Goal: Check status: Check status

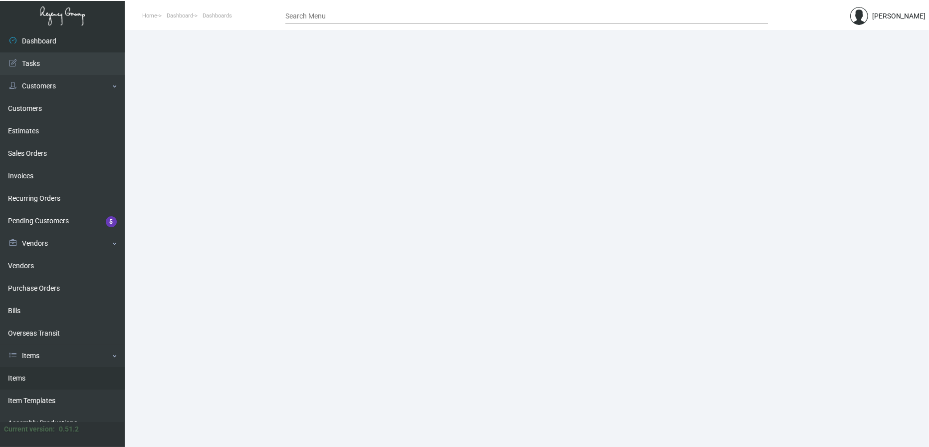
click at [40, 374] on link "Items" at bounding box center [62, 378] width 125 height 22
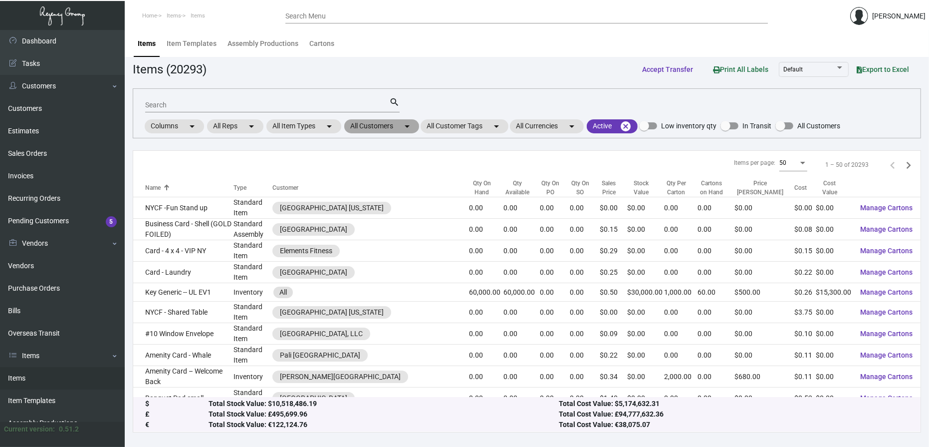
click at [385, 126] on mat-chip "All Customers arrow_drop_down" at bounding box center [381, 126] width 75 height 14
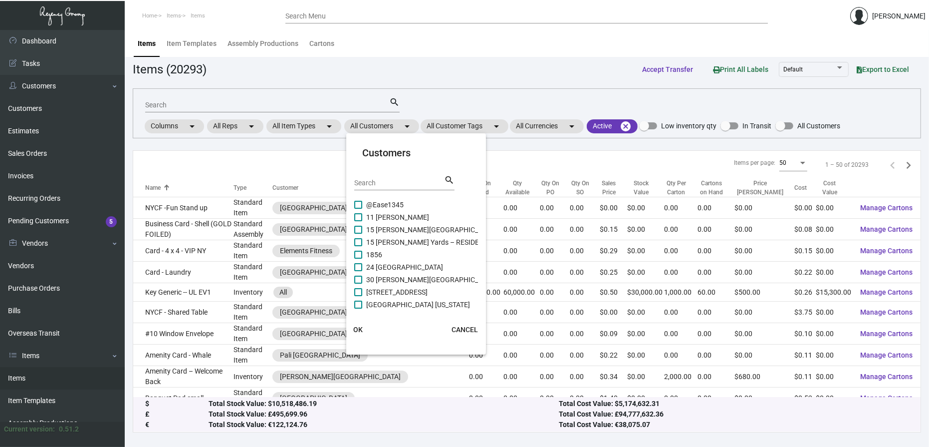
click at [391, 182] on input "Search" at bounding box center [399, 183] width 90 height 8
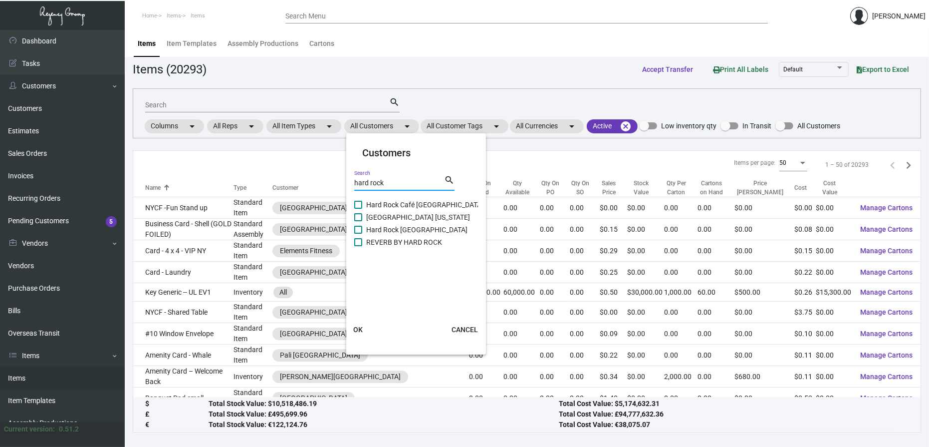
type input "hard rock"
click at [404, 219] on span "[GEOGRAPHIC_DATA] [US_STATE]" at bounding box center [418, 217] width 104 height 12
click at [358, 221] on input "[GEOGRAPHIC_DATA] [US_STATE]" at bounding box center [358, 221] width 0 height 0
checkbox input "true"
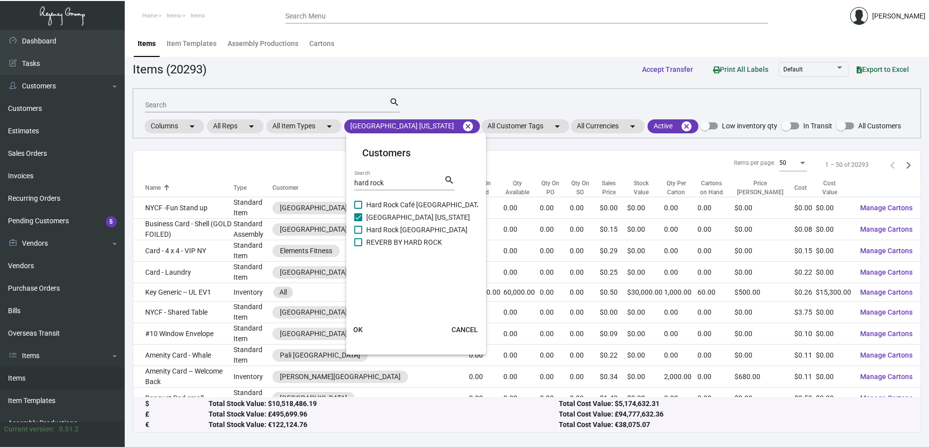
click at [358, 332] on span "OK" at bounding box center [357, 329] width 9 height 8
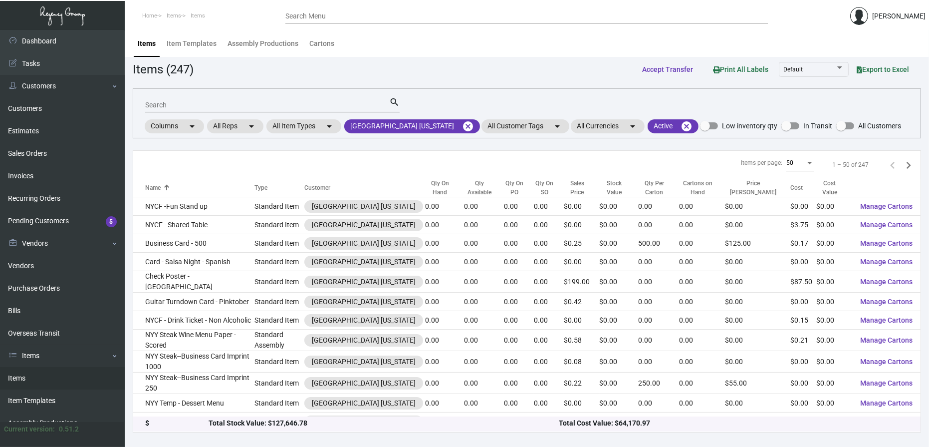
click at [248, 102] on input "Search" at bounding box center [267, 105] width 244 height 8
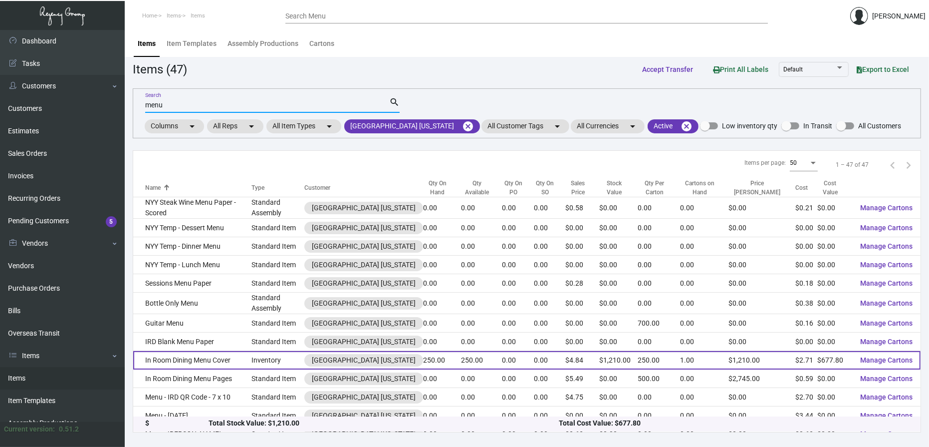
type input "menu"
click at [230, 365] on td "In Room Dining Menu Cover" at bounding box center [192, 360] width 118 height 18
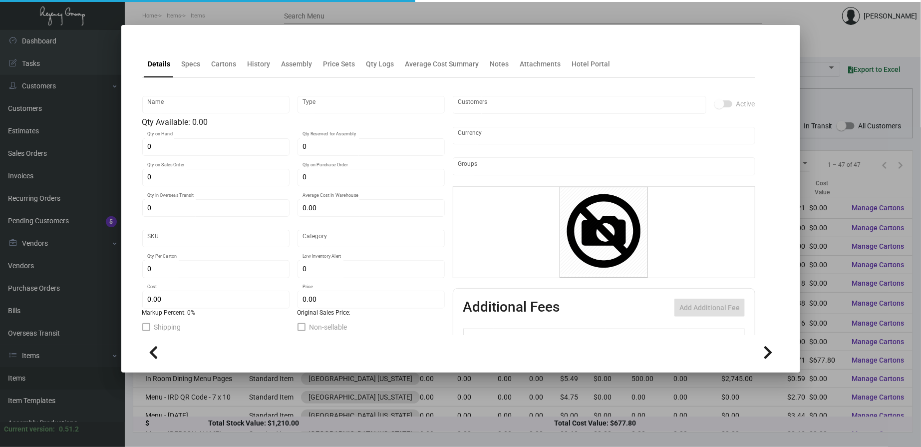
type input "In Room Dining Menu Cover"
type input "Inventory"
type input "250"
type input "$ 2.71121"
type input "Standard"
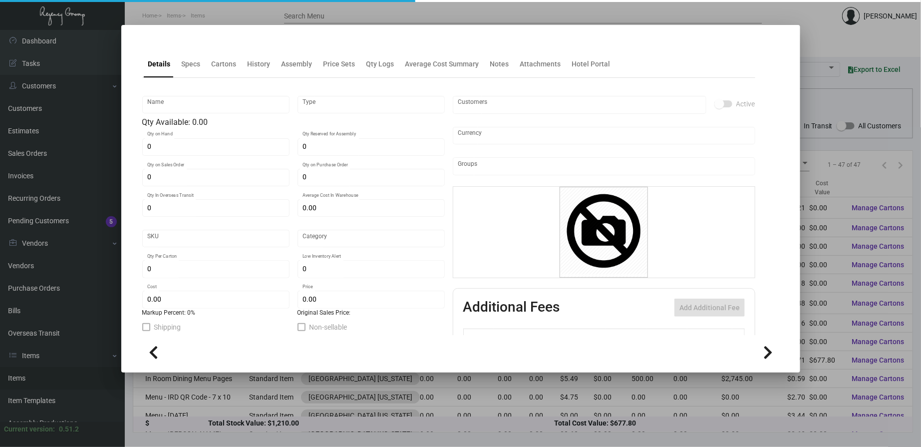
type input "250"
type input "$ 2.71121"
type input "$ 4.84"
checkbox input "true"
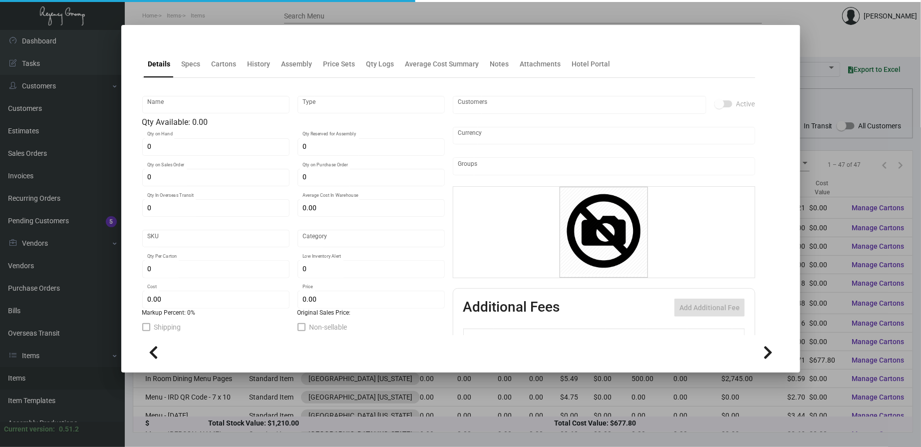
type input "United States Dollar $"
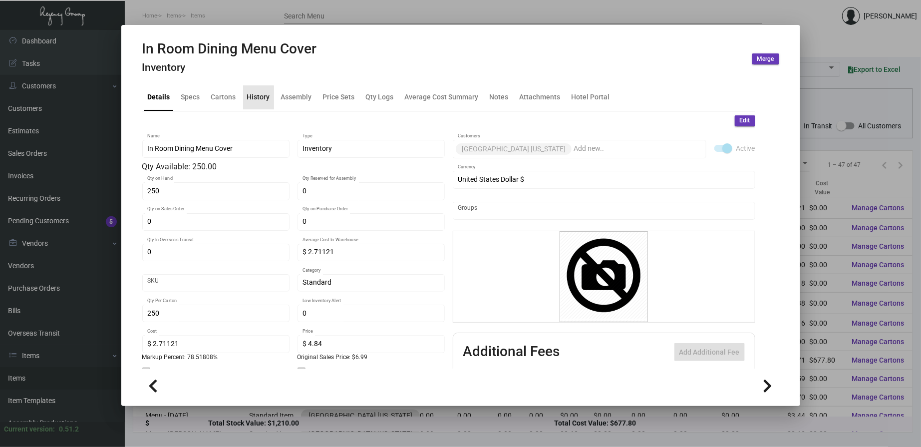
click at [253, 107] on div "History" at bounding box center [258, 97] width 31 height 24
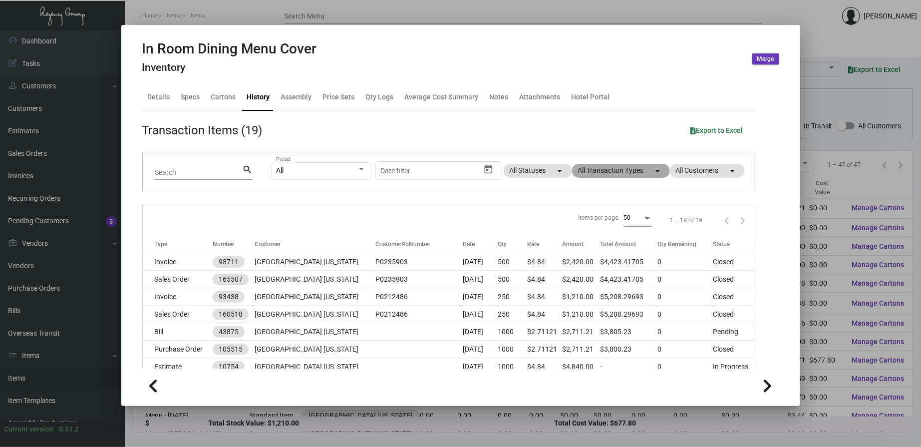
click at [605, 171] on mat-chip "All Transaction Types arrow_drop_down" at bounding box center [621, 171] width 98 height 14
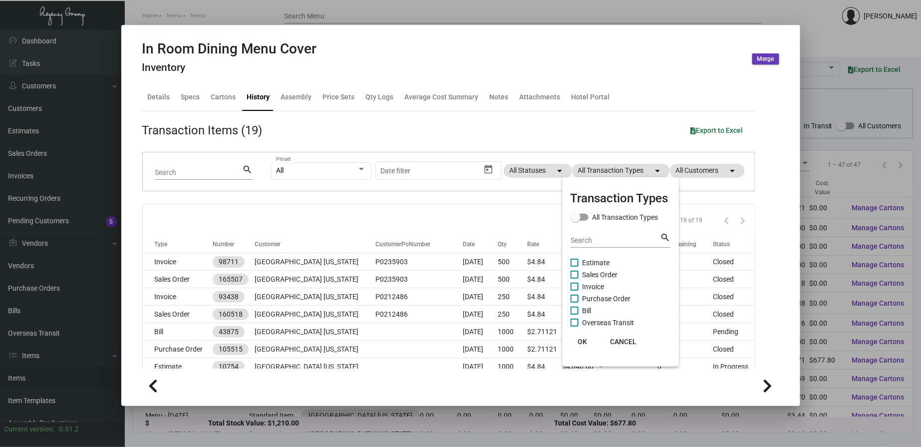
click at [606, 301] on span "Purchase Order" at bounding box center [606, 298] width 48 height 12
click at [574, 302] on input "Purchase Order" at bounding box center [574, 302] width 0 height 0
checkbox input "true"
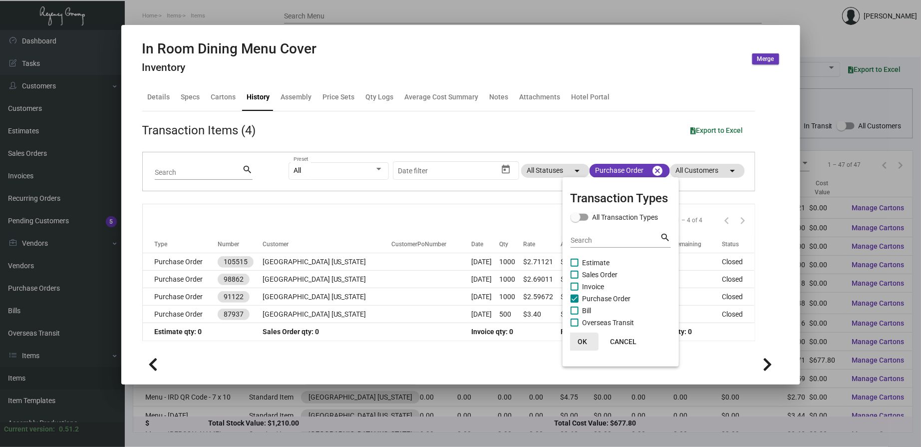
click at [583, 340] on span "OK" at bounding box center [581, 341] width 9 height 8
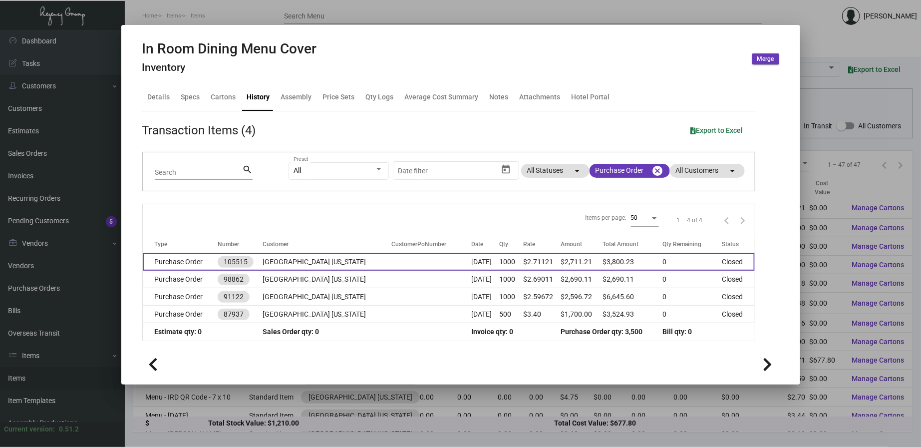
click at [365, 262] on td "[GEOGRAPHIC_DATA] [US_STATE]" at bounding box center [326, 261] width 129 height 17
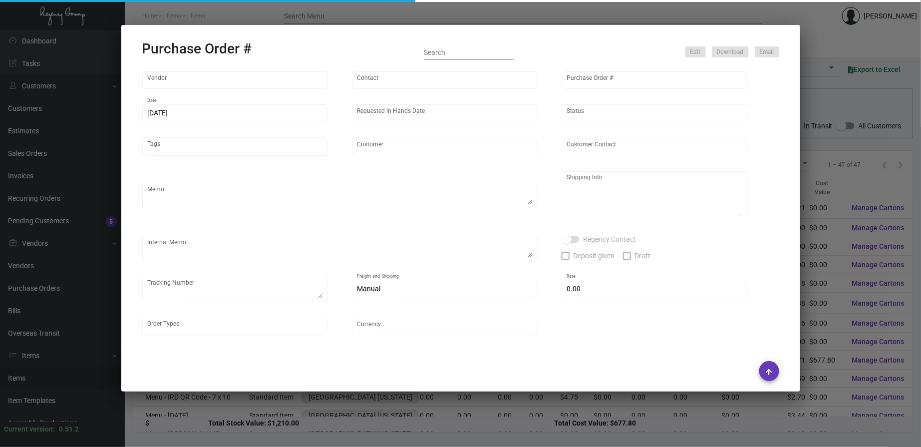
type input "Team Concept"
type input "[PERSON_NAME]"
type input "105515"
type input "[DATE]"
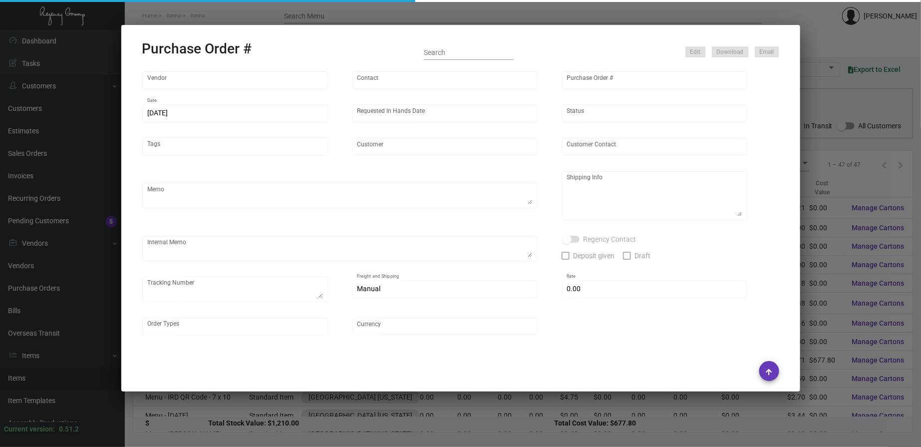
type input "[GEOGRAPHIC_DATA] [US_STATE]"
type textarea "PLEASE SEND PDF PROOFS TO OUR ART TEAM ; [EMAIL_ADDRESS][DOMAIN_NAME] WITH ME I…"
type textarea "Regency Group NJ - [PERSON_NAME] [STREET_ADDRESS]"
type textarea "@NJ Warehouse -- Black elastics to be pulled from inventory for the IRD Menus p…"
checkbox input "true"
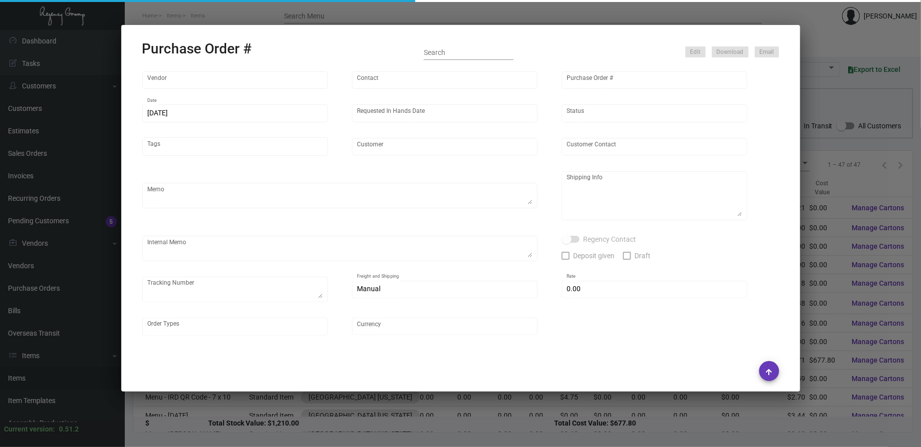
type input "$ 0.00"
type input "United States Dollar $"
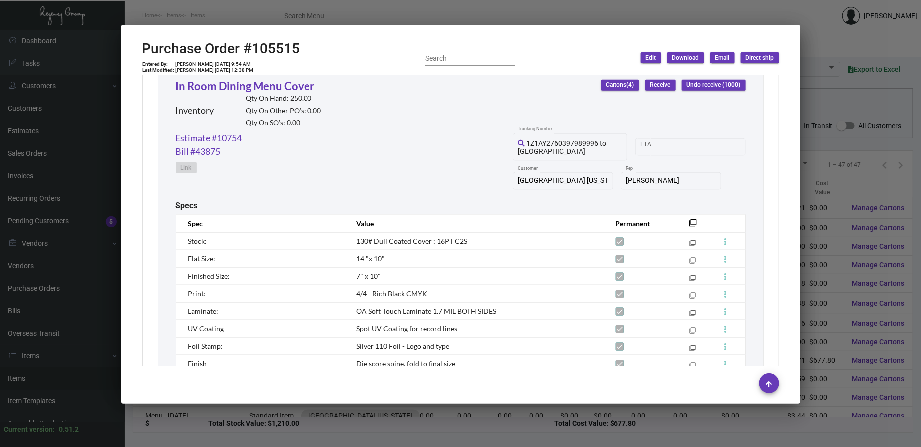
scroll to position [462, 0]
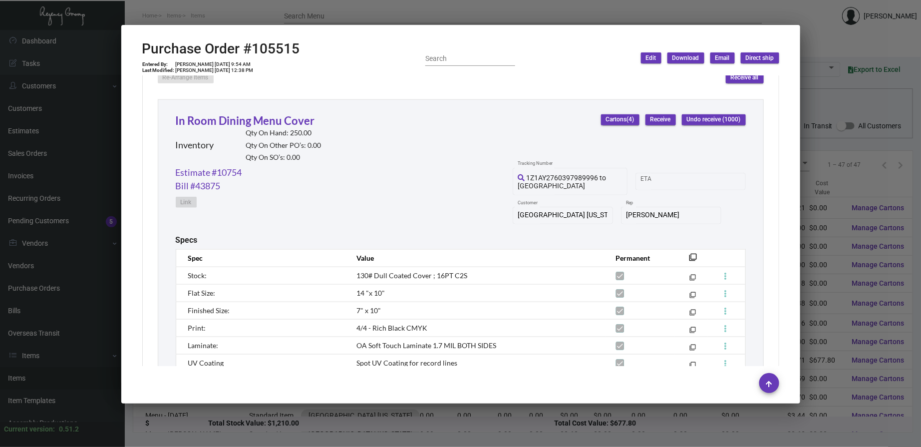
click at [298, 5] on div at bounding box center [460, 223] width 921 height 447
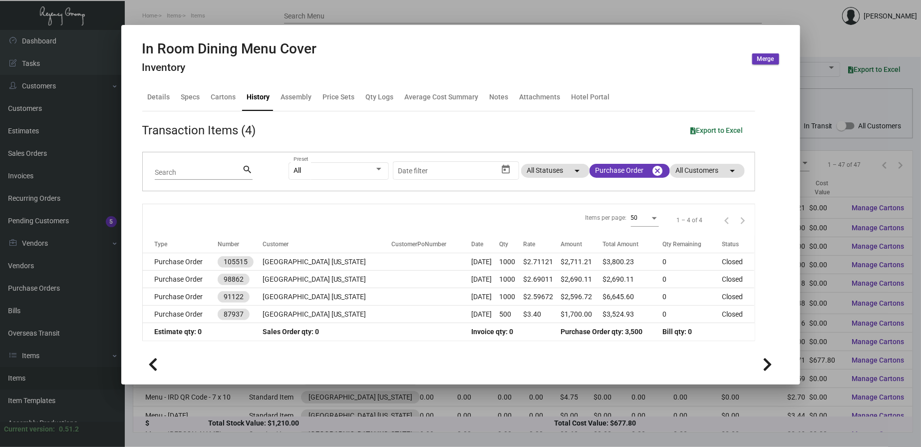
click at [298, 5] on div at bounding box center [460, 223] width 921 height 447
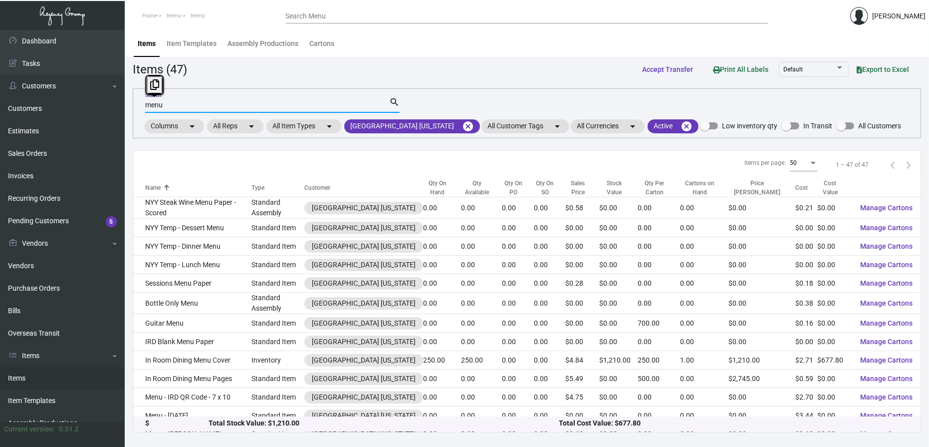
drag, startPoint x: 244, startPoint y: 106, endPoint x: 133, endPoint y: 105, distance: 110.8
click at [133, 105] on div "menu Search search Columns arrow_drop_down All Reps arrow_drop_down All Item Ty…" at bounding box center [527, 113] width 788 height 50
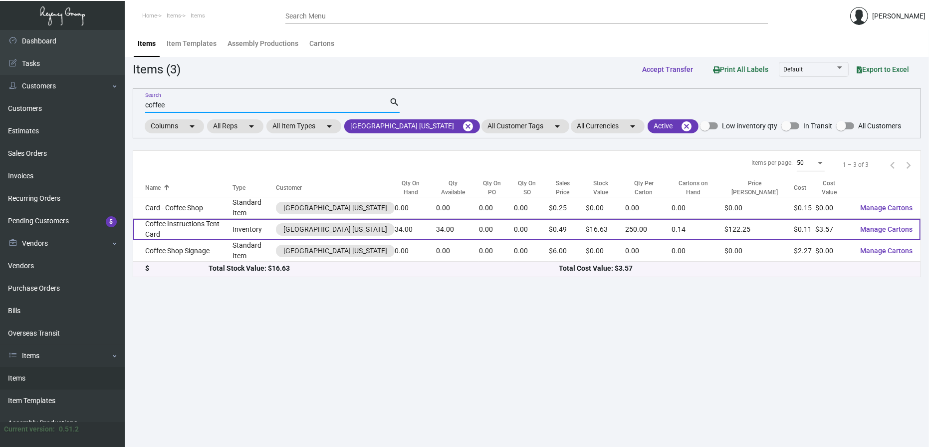
type input "coffee"
click at [208, 230] on td "Coffee Instructions Tent Card" at bounding box center [182, 229] width 99 height 21
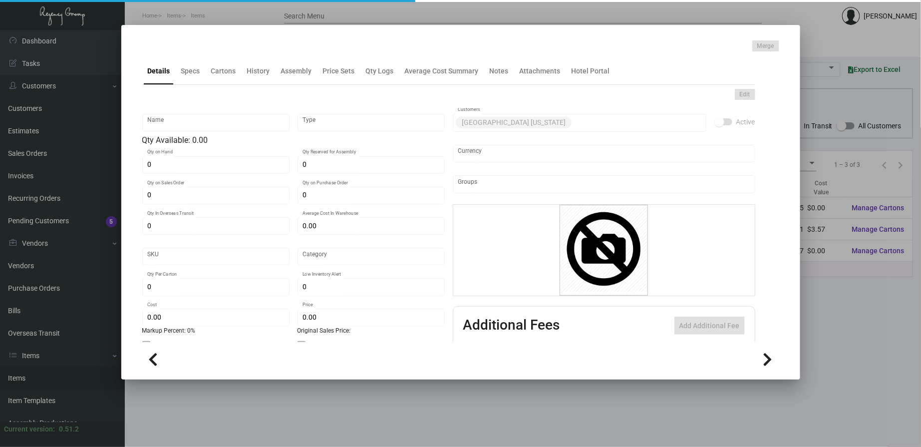
type input "Coffee Instructions Tent Card"
type input "Inventory"
type input "34"
type input "$ 0.37195"
type input "Standard"
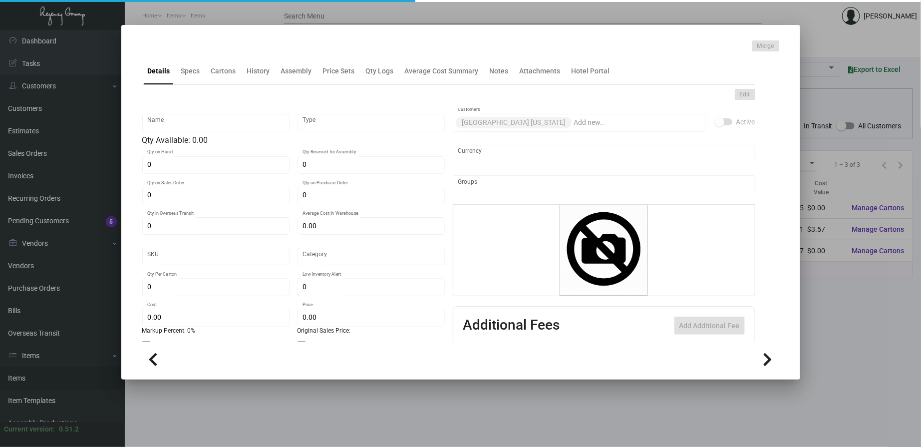
type input "250"
type input "$ 0.105"
type input "$ 0.489"
checkbox input "true"
type input "United States Dollar $"
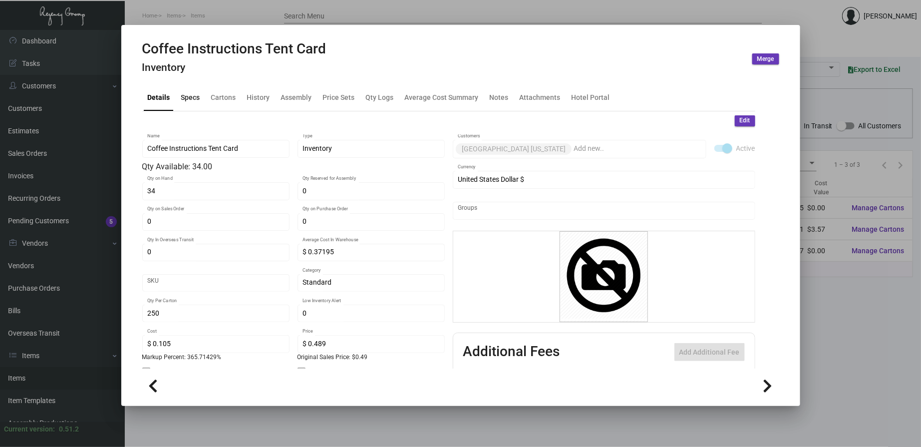
click at [195, 101] on div "Specs" at bounding box center [190, 97] width 19 height 10
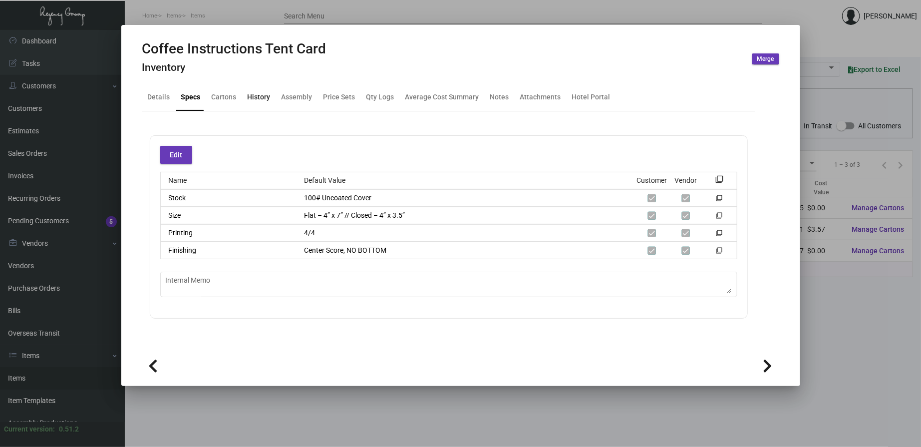
click at [267, 97] on div "History" at bounding box center [259, 97] width 23 height 10
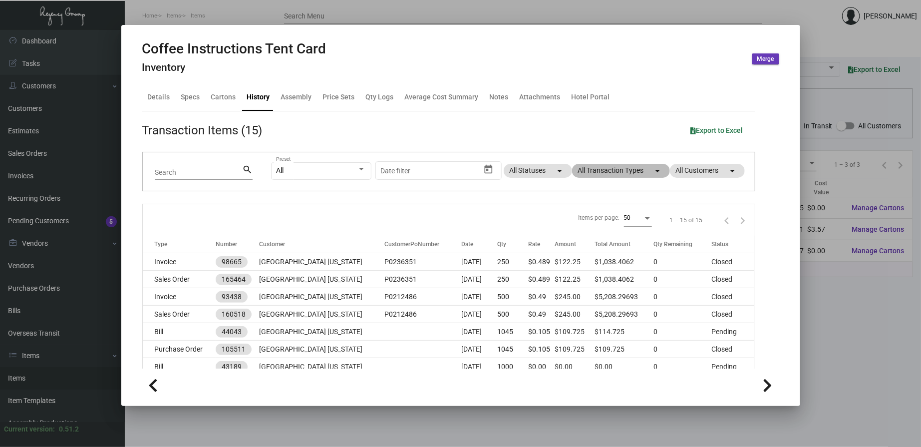
click at [604, 172] on mat-chip "All Transaction Types arrow_drop_down" at bounding box center [621, 171] width 98 height 14
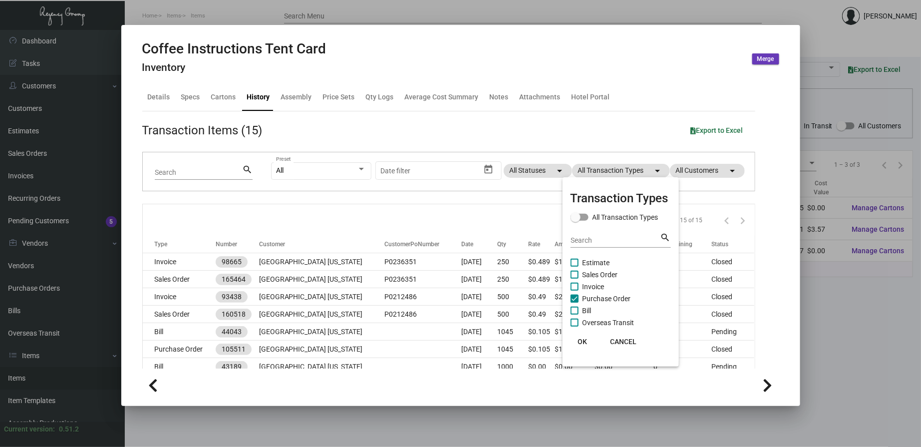
click at [605, 290] on mat-checkbox "Invoice" at bounding box center [620, 286] width 100 height 12
click at [602, 295] on span "Purchase Order" at bounding box center [606, 298] width 48 height 12
click at [574, 302] on input "Purchase Order" at bounding box center [574, 302] width 0 height 0
click at [600, 297] on span "Purchase Order" at bounding box center [606, 298] width 48 height 12
click at [574, 302] on input "Purchase Order" at bounding box center [574, 302] width 0 height 0
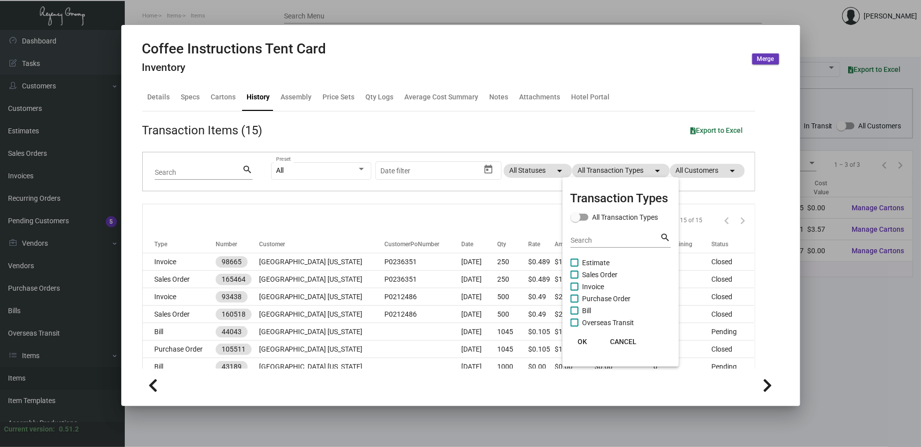
checkbox input "true"
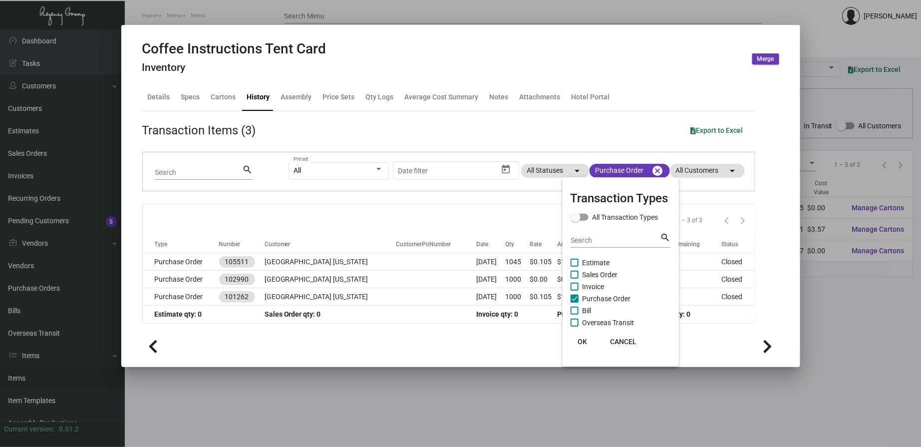
click at [589, 337] on button "OK" at bounding box center [582, 341] width 32 height 18
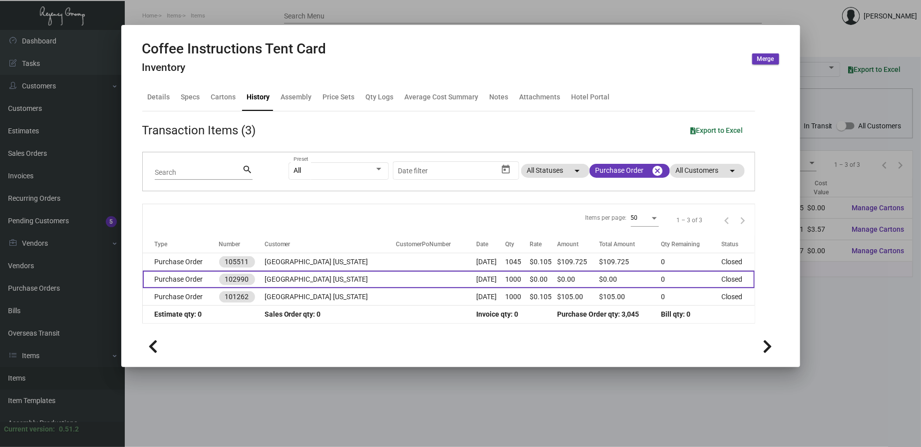
click at [396, 272] on td at bounding box center [436, 278] width 81 height 17
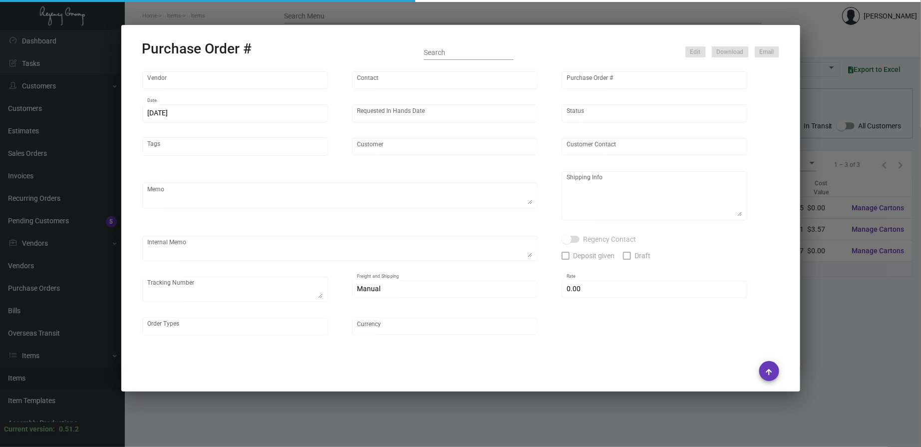
type input "[PERSON_NAME] Printing"
type input "[PERSON_NAME]"
type input "102990"
type input "[DATE]"
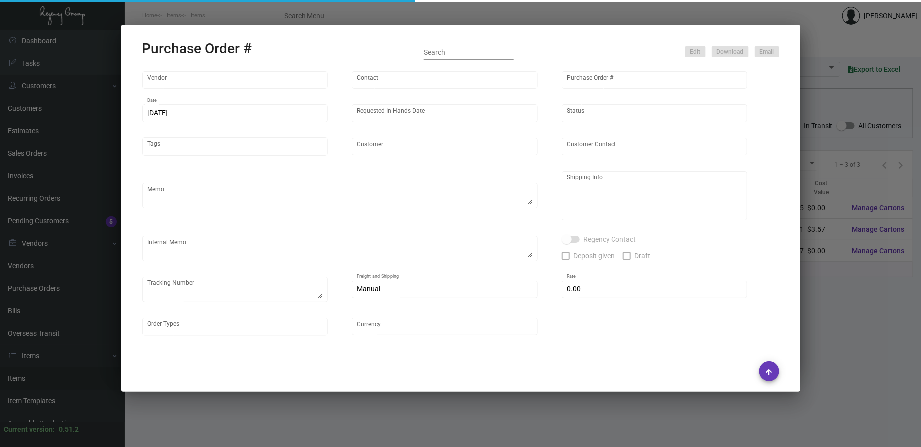
type input "[GEOGRAPHIC_DATA] [US_STATE]"
type input "[PERSON_NAME]"
type textarea "MUST MEET AN IHD OF [DATE]!! PLEASE SEND PDF PROOFS TO OUR ART TEAM ; [EMAIL_AD…"
type textarea "[GEOGRAPHIC_DATA] [US_STATE] - [GEOGRAPHIC_DATA] [STREET_ADDRESS][US_STATE]"
type textarea "1.2 - The initial job was printed incorrectly and will now be reprinting at no …"
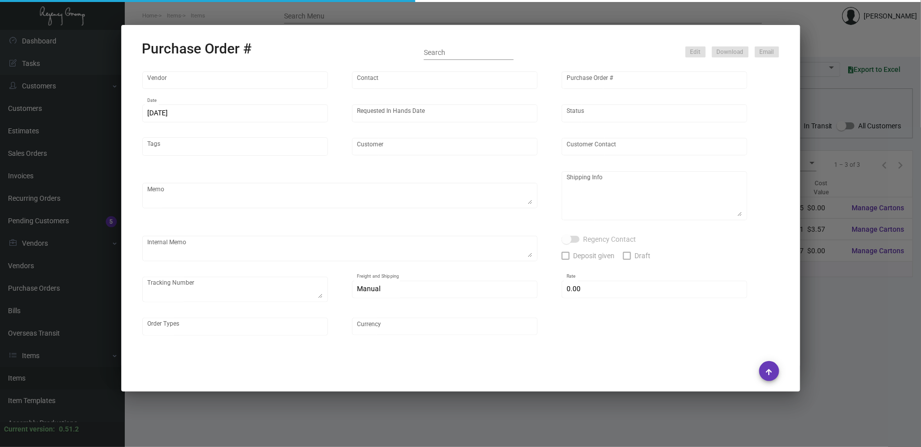
type input "$ 0.00"
type input "United States Dollar $"
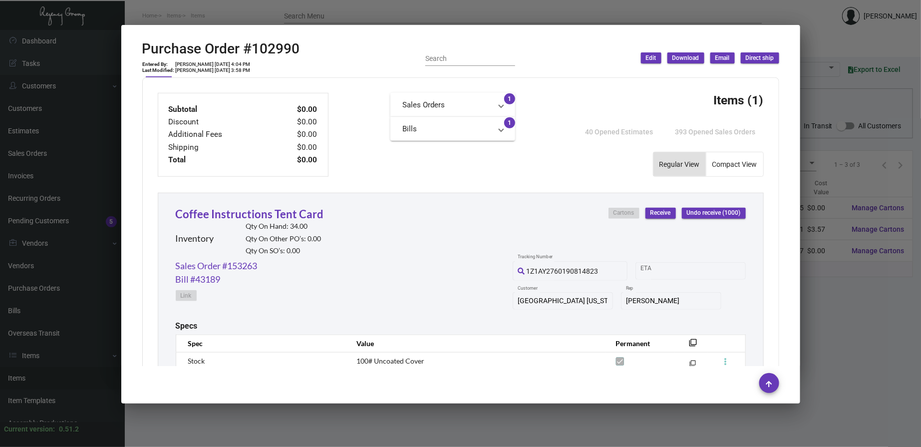
scroll to position [520, 0]
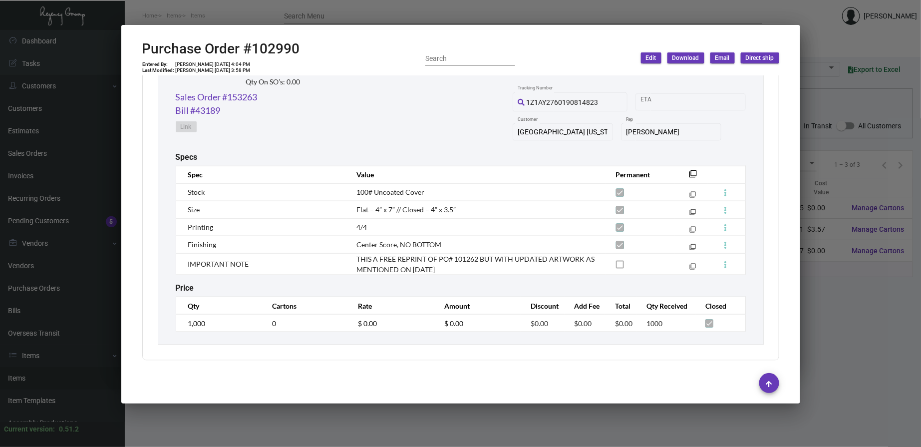
click at [476, 14] on div at bounding box center [460, 223] width 921 height 447
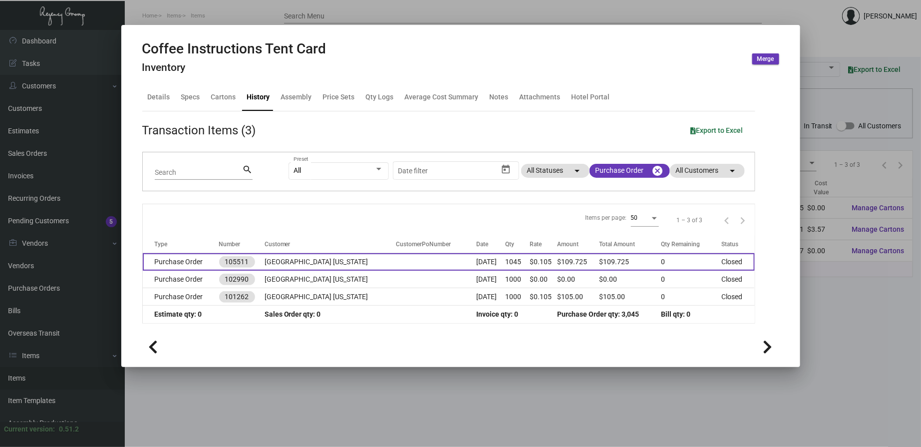
click at [321, 262] on td "[GEOGRAPHIC_DATA] [US_STATE]" at bounding box center [329, 261] width 131 height 17
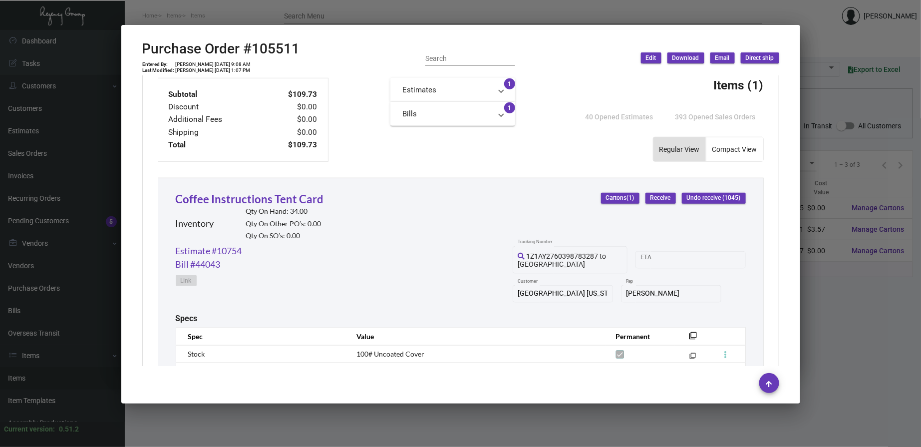
scroll to position [516, 0]
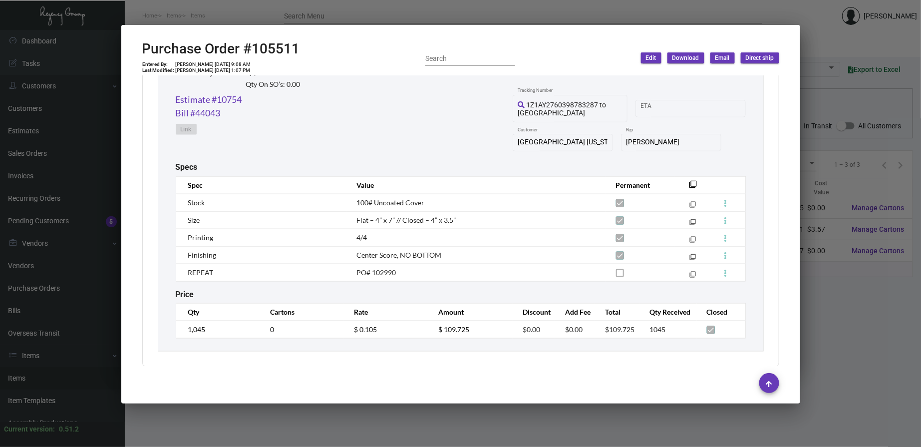
click at [326, 11] on div at bounding box center [460, 223] width 921 height 447
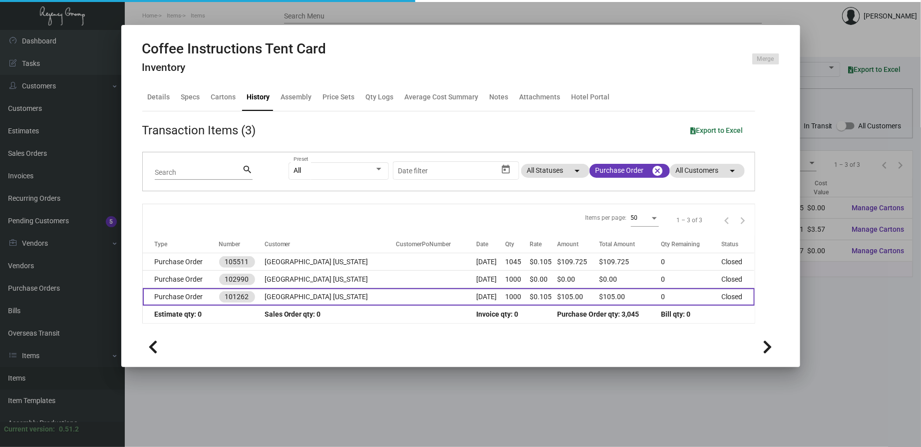
click at [315, 290] on td "[GEOGRAPHIC_DATA] [US_STATE]" at bounding box center [329, 296] width 131 height 17
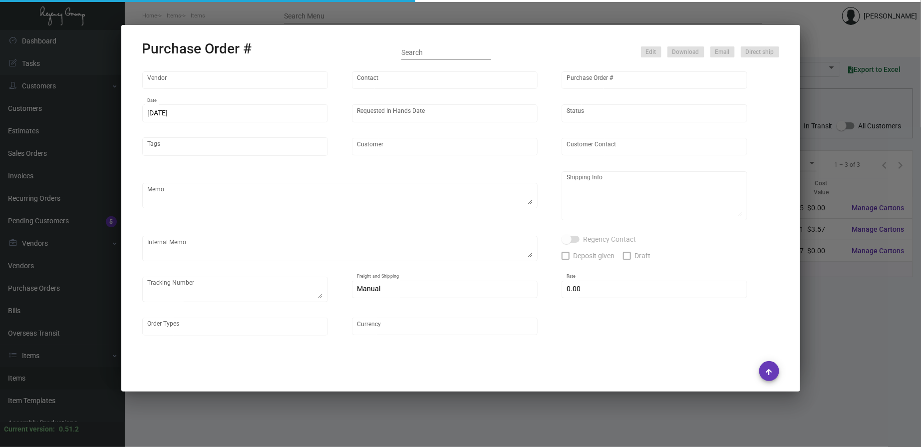
type input "[PERSON_NAME] Printing"
type input "[PERSON_NAME]"
type input "101262"
type input "[DATE]"
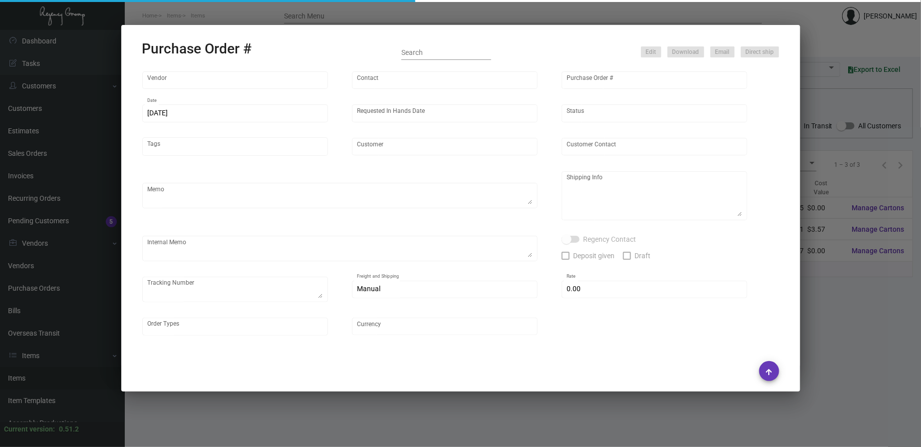
type input "[GEOGRAPHIC_DATA] [US_STATE]"
type input "[PERSON_NAME]"
type textarea "PLEASE SEND PDF PROOFS TO OUR ART TEAM ; [EMAIL_ADDRESS][DOMAIN_NAME] WITH ME I…"
type textarea "[GEOGRAPHIC_DATA] [US_STATE] - [GEOGRAPHIC_DATA] [STREET_ADDRESS][US_STATE]"
type textarea "10.10 - Proofs sent over; Approved. 10.19 - Requested for update from Vendor. /…"
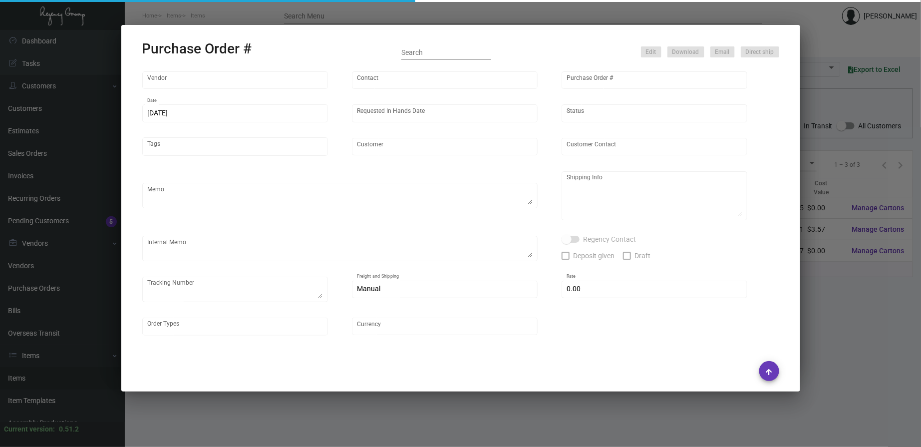
type input "$ 0.00"
type input "United States Dollar $"
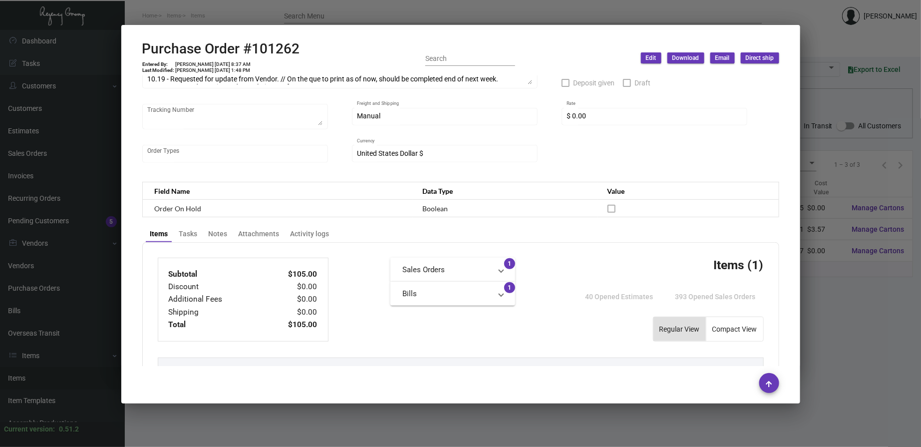
scroll to position [92, 0]
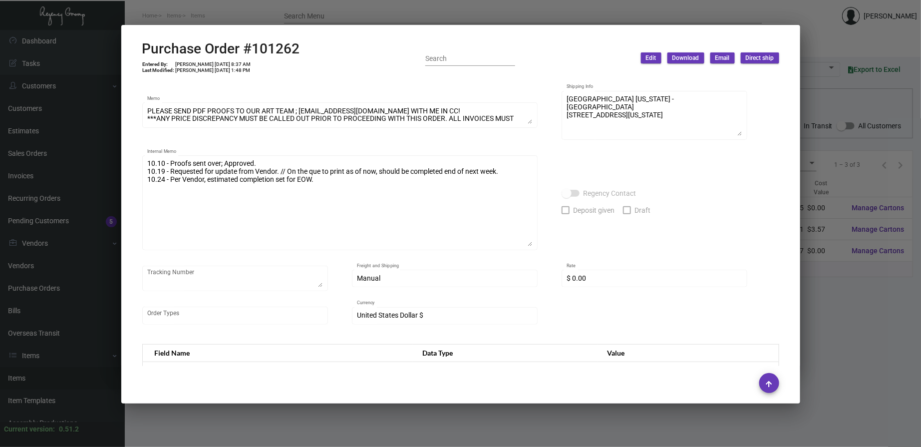
click at [532, 245] on div "10.10 - Proofs sent over; Approved. 10.19 - Requested for update from Vendor. /…" at bounding box center [339, 201] width 395 height 97
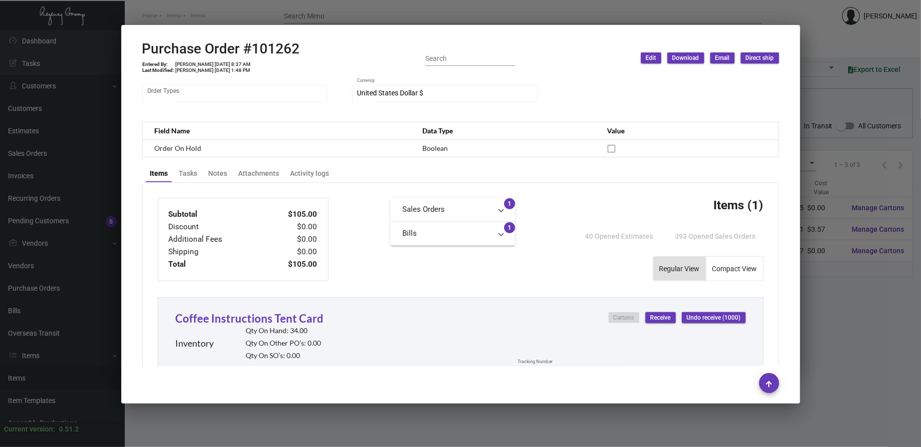
scroll to position [554, 0]
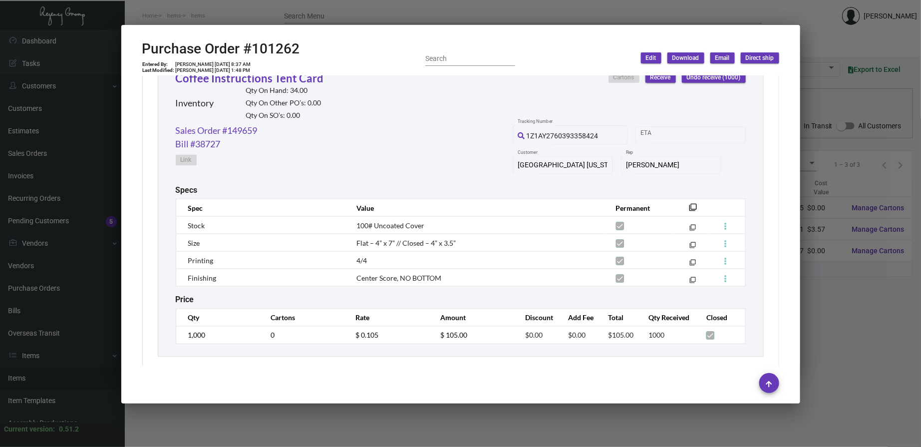
click at [275, 25] on mat-dialog-container "Purchase Order #101262 Entered By: [PERSON_NAME] [DATE] 8:37 AM Last Modified: …" at bounding box center [460, 214] width 679 height 378
click at [273, 22] on div at bounding box center [460, 223] width 921 height 447
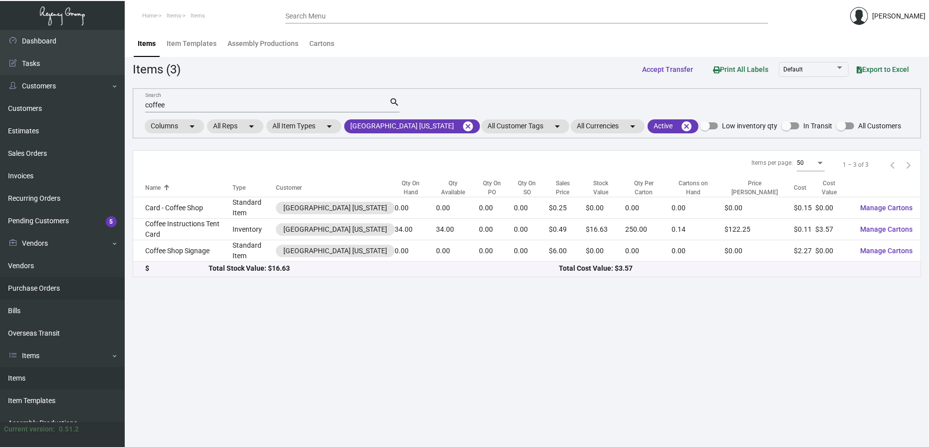
click at [76, 286] on link "Purchase Orders" at bounding box center [62, 288] width 125 height 22
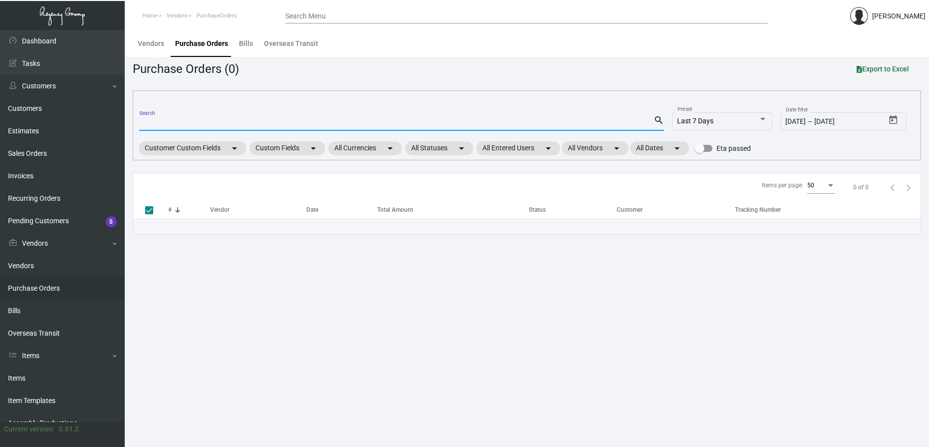
paste input "80743"
type input "80743"
click at [667, 121] on div "80743 Search search Last 7 Days Preset [DATE] [DATE] – [DATE] Date filter Custo…" at bounding box center [527, 125] width 788 height 70
click at [660, 119] on mat-icon "search" at bounding box center [659, 120] width 10 height 12
checkbox input "false"
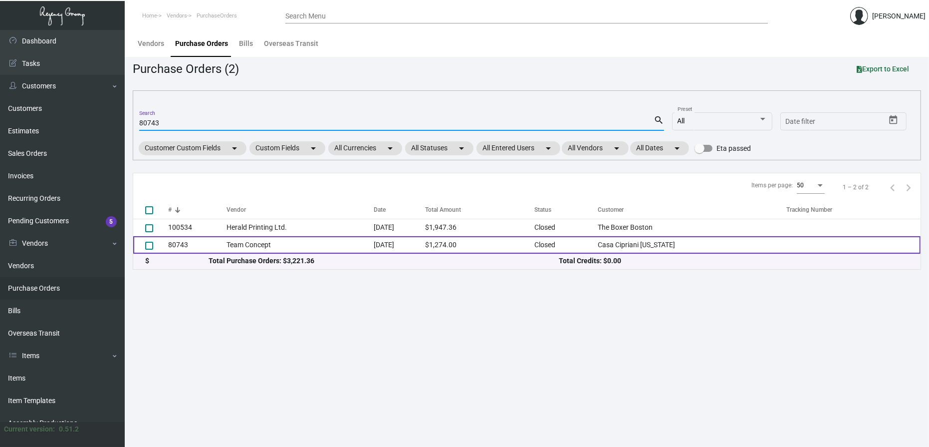
click at [273, 248] on td "Team Concept" at bounding box center [300, 244] width 147 height 17
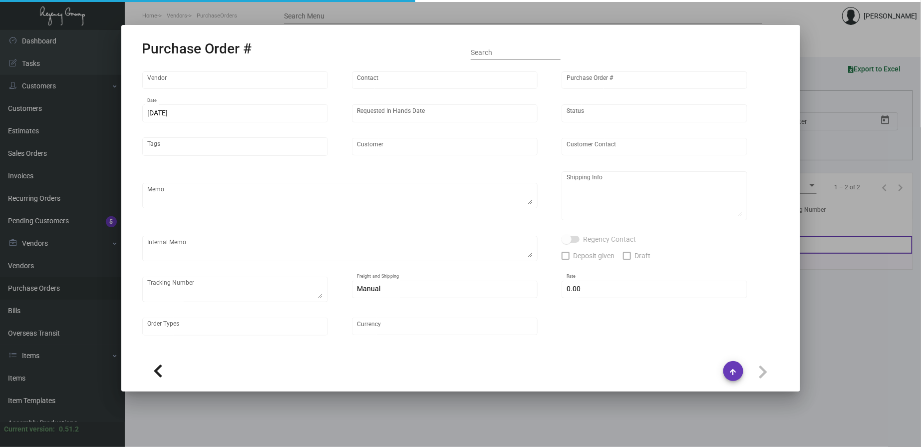
type input "Team Concept"
type input "[PERSON_NAME]"
type input "80743"
type input "[DATE]"
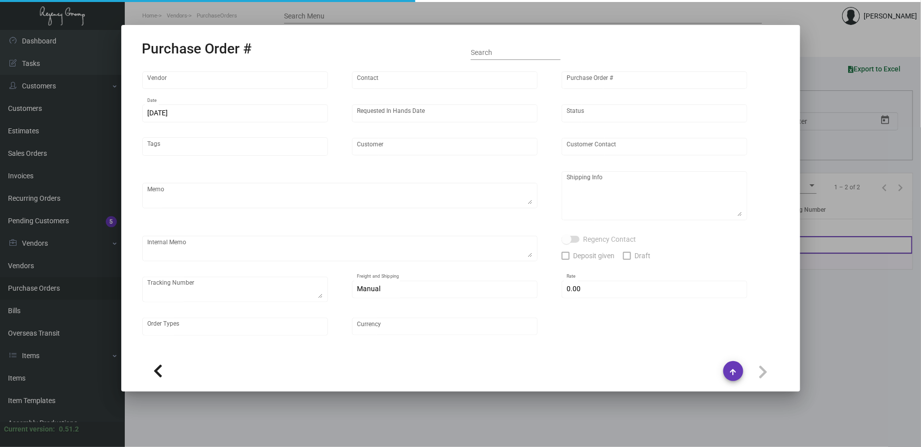
type input "Casa Cipriani [US_STATE]"
type textarea "Please ship these on 12/14. Please wait to bill until these ship. Thank you!"
type textarea "Regency Group NJ [PERSON_NAME] [STREET_ADDRESS]"
type textarea "Hotel paid a deposit based off estimate #5696"
type input "$ 0.00"
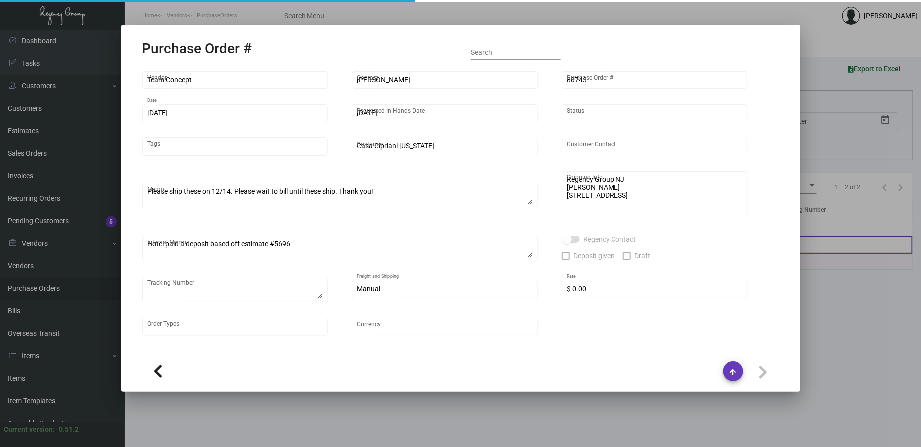
type input "United States Dollar $"
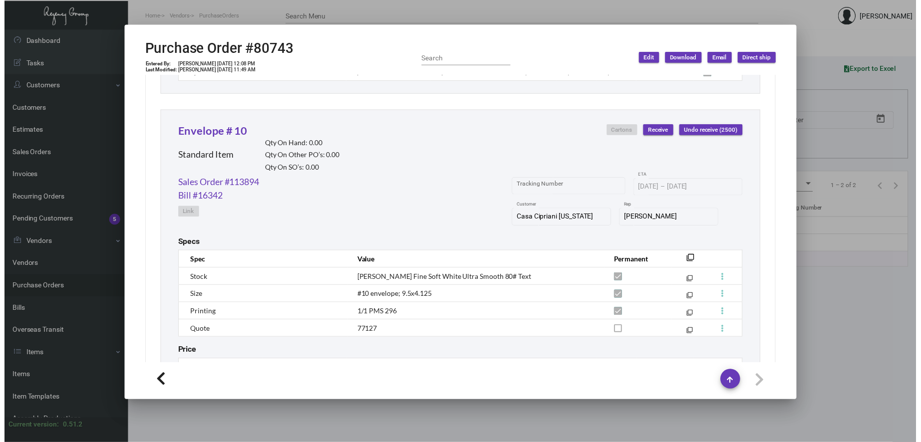
scroll to position [739, 0]
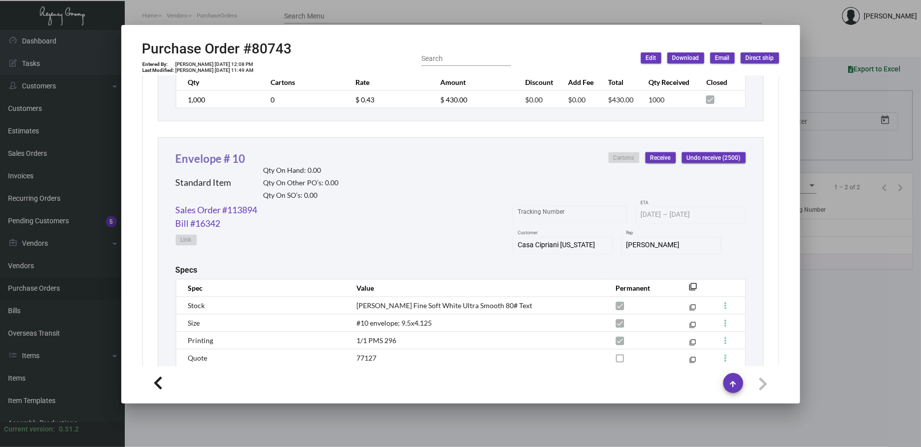
click at [236, 161] on link "Envelope # 10" at bounding box center [211, 158] width 70 height 13
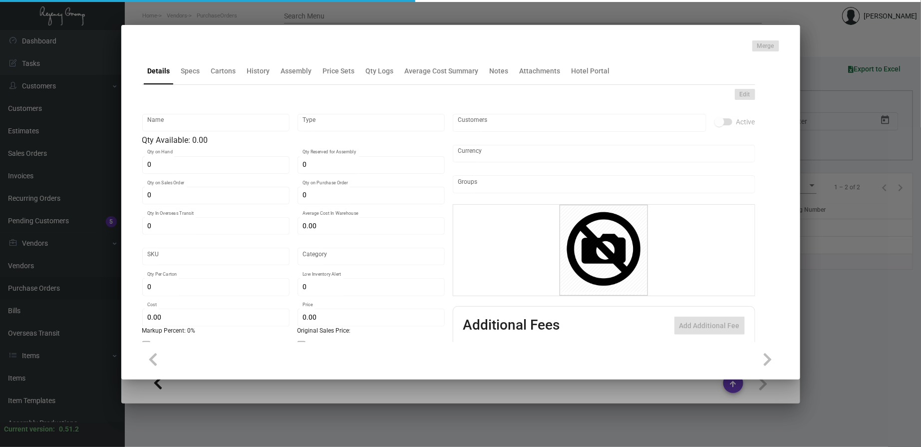
type input "Envelope # 10"
type input "Standard Item"
type input "$ 0.00"
type input "Standard"
type input "2,500"
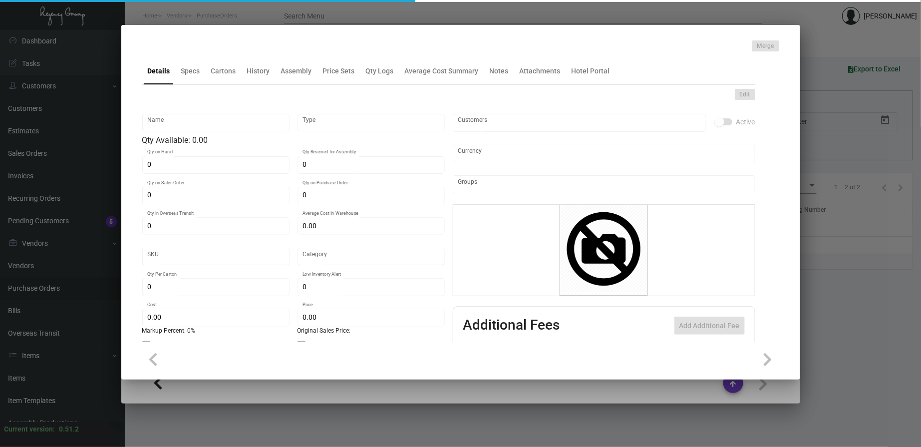
type input "$ 0.242"
type input "$ 0.45"
checkbox input "true"
type input "United States Dollar $"
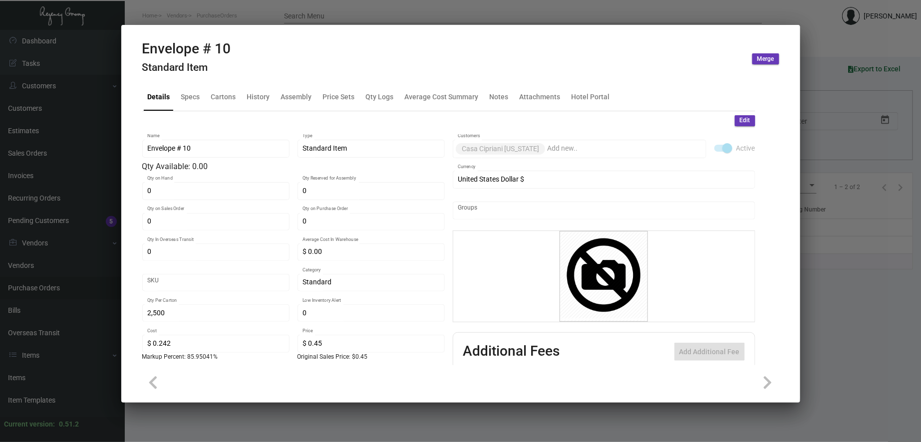
click at [252, 6] on div at bounding box center [460, 221] width 921 height 442
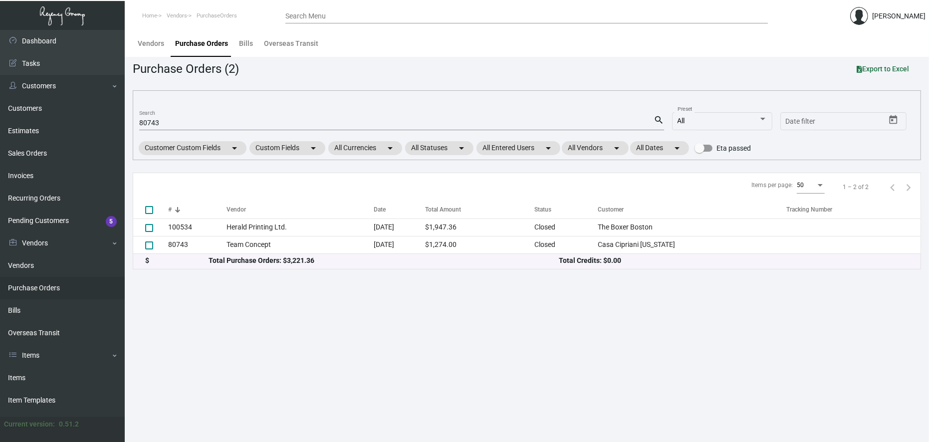
click at [161, 123] on input "80743" at bounding box center [396, 123] width 515 height 8
type input "99470"
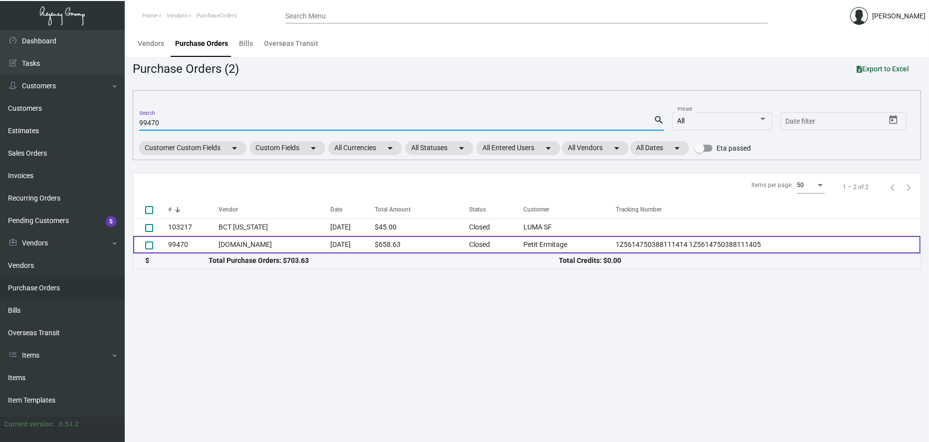
click at [196, 238] on td "99470" at bounding box center [193, 244] width 50 height 17
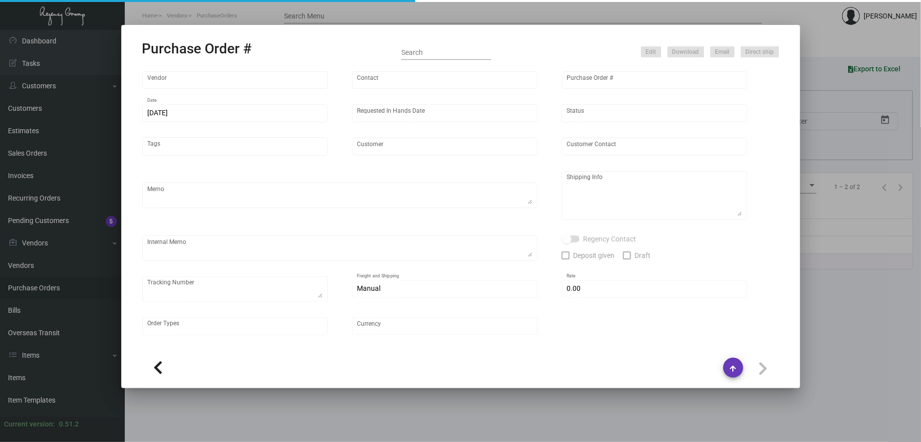
type input "[DOMAIN_NAME]"
type input "Orders -"
type input "99470"
type input "[DATE]"
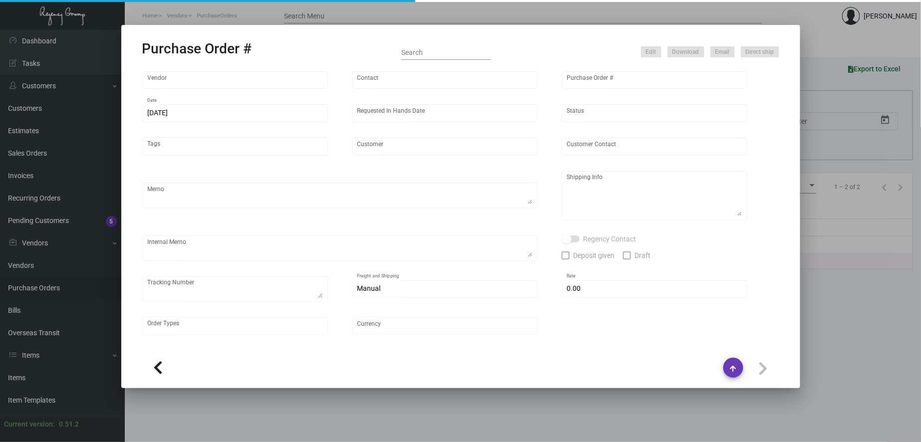
type input "Petit Ermitage"
type input "Front Desk"
type textarea "PLEASE SEND PDF PROOFS TO OUR ART TEAM ; [EMAIL_ADDRESS][DOMAIN_NAME] WITH ME I…"
type textarea "[GEOGRAPHIC_DATA] - Front Desk [STREET_ADDRESS][PERSON_NAME]"
type textarea "1Z5614750388111414 1Z5614750388111405"
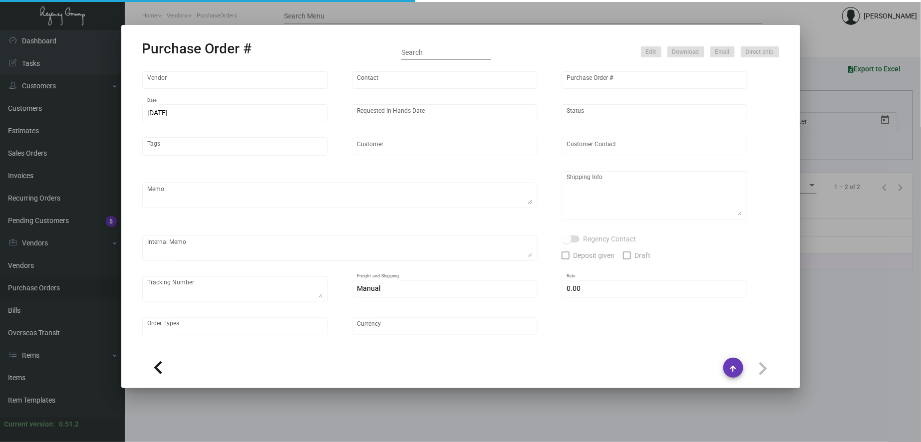
type input "$ 0.00"
type input "United States Dollar $"
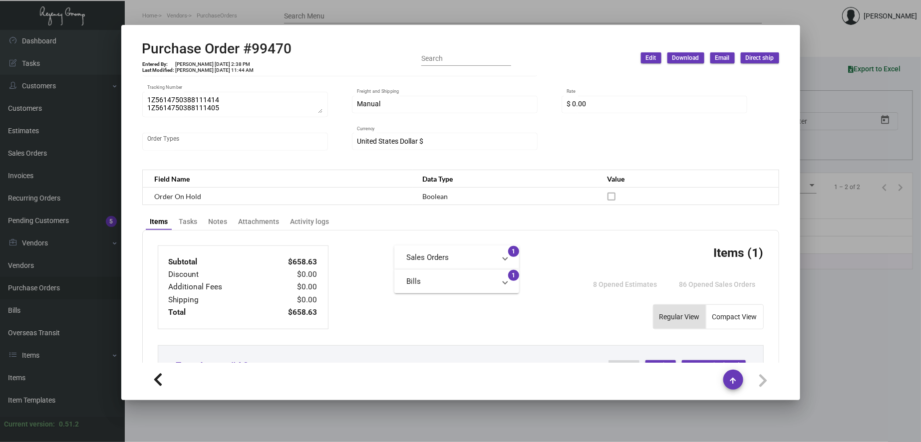
scroll to position [277, 0]
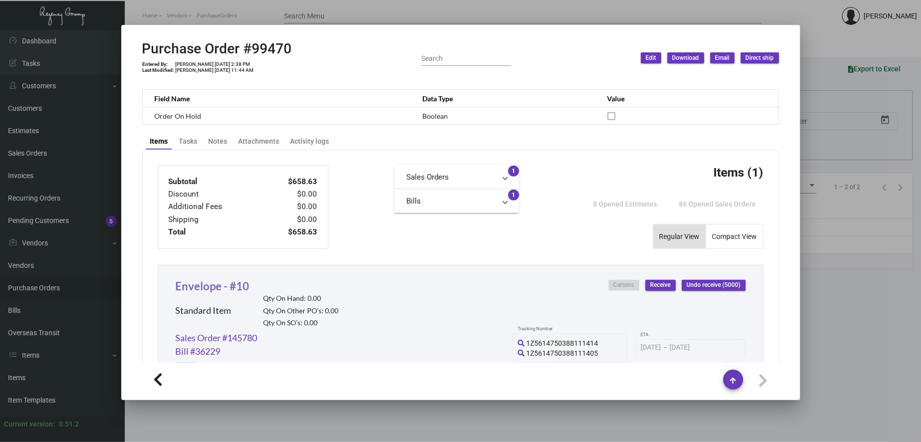
click at [220, 283] on link "Envelope - #10" at bounding box center [213, 285] width 74 height 13
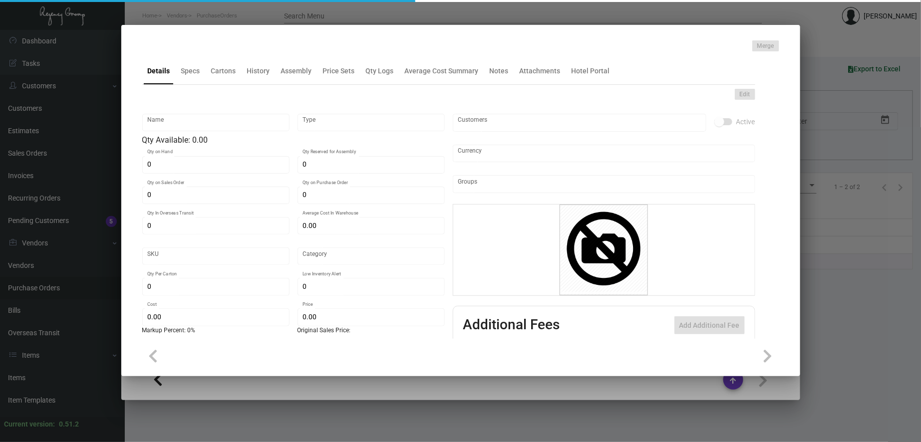
type input "Envelope - #10"
type input "Standard Item"
type input "$ 0.00"
type input "927-Envelope-13"
type input "Standard"
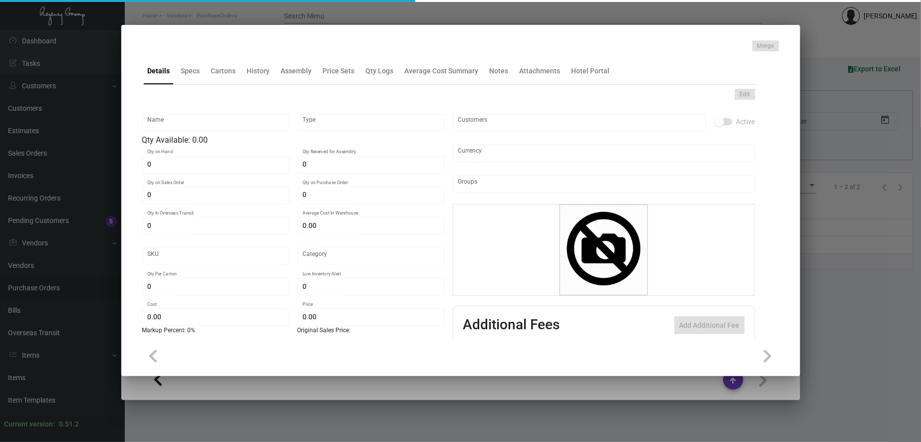
type input "$ 0.13173"
type input "$ 0.2058"
checkbox input "true"
type input "United States Dollar $"
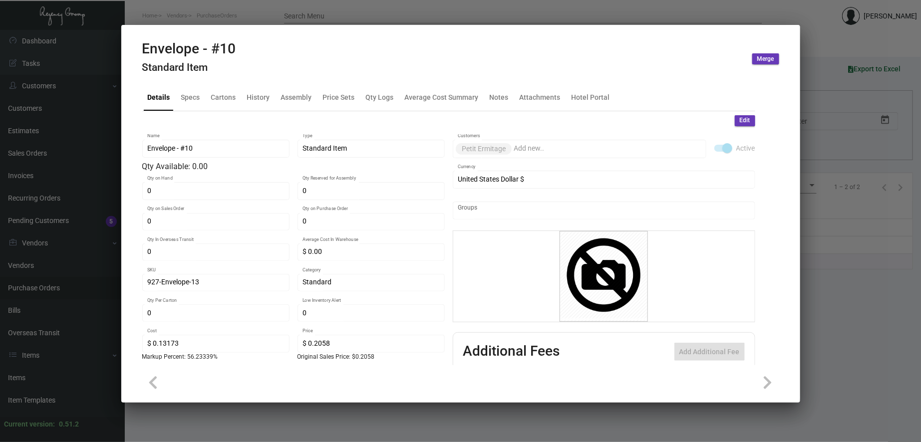
click at [257, 80] on mat-tab-group "Details Specs Cartons History Assembly Price Sets Qty Logs Average Cost Summary…" at bounding box center [448, 221] width 637 height 287
click at [257, 102] on div "History" at bounding box center [258, 97] width 23 height 10
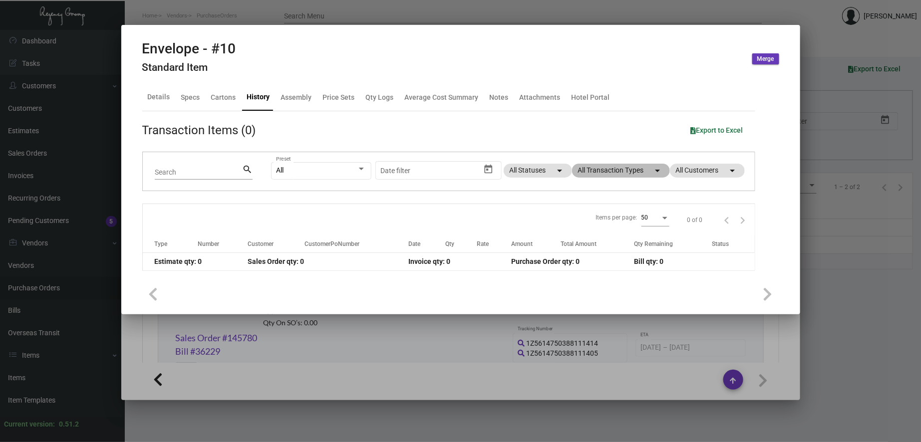
click at [607, 174] on mat-chip "All Transaction Types arrow_drop_down" at bounding box center [621, 171] width 98 height 14
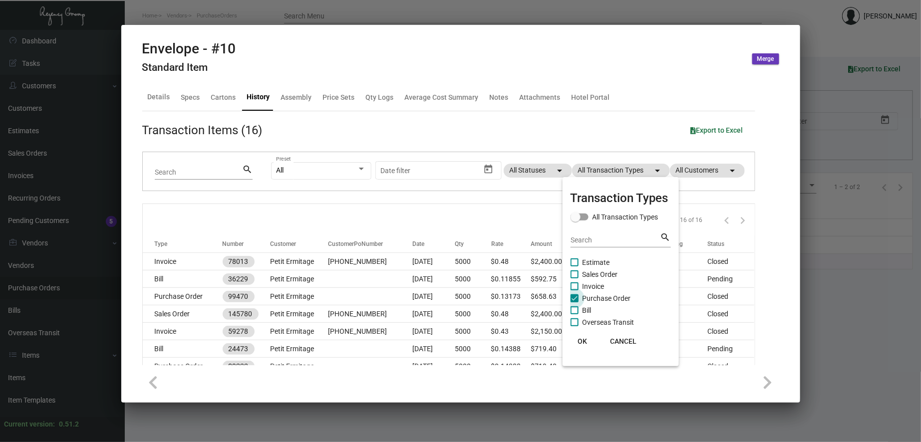
click at [601, 300] on span "Purchase Order" at bounding box center [606, 298] width 48 height 12
click at [574, 302] on input "Purchase Order" at bounding box center [574, 302] width 0 height 0
click at [601, 300] on span "Purchase Order" at bounding box center [606, 298] width 48 height 12
click at [574, 302] on input "Purchase Order" at bounding box center [574, 302] width 0 height 0
checkbox input "true"
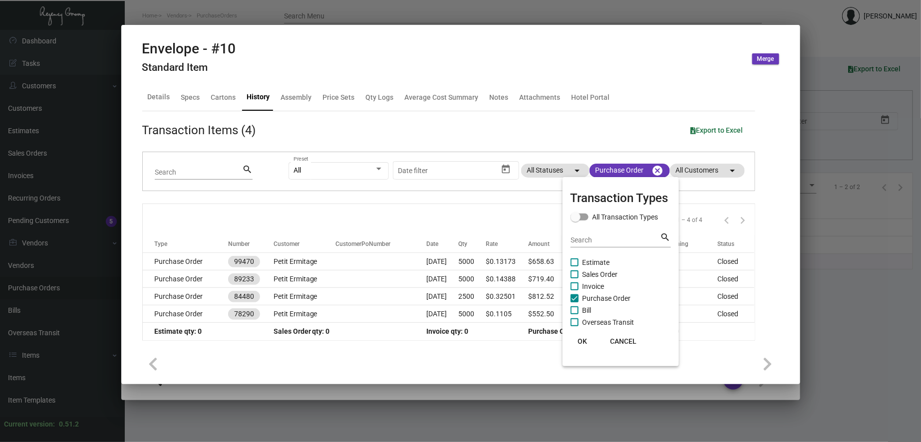
click at [584, 340] on span "OK" at bounding box center [581, 341] width 9 height 8
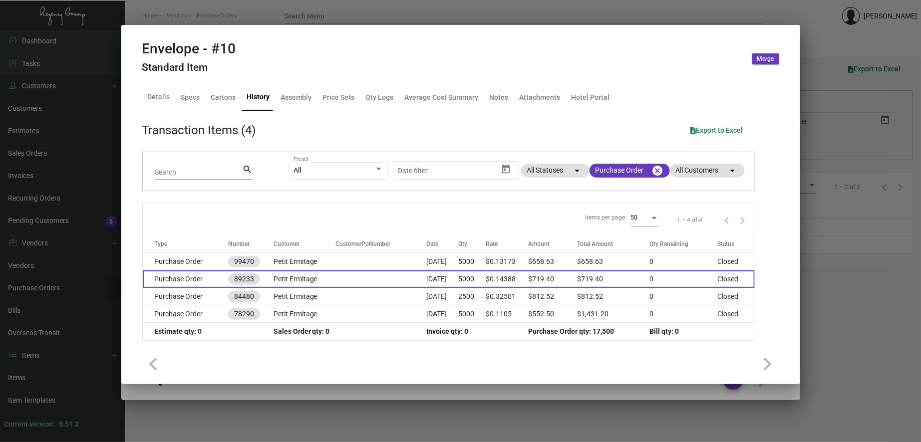
click at [315, 286] on td "Petit Ermitage" at bounding box center [304, 278] width 62 height 17
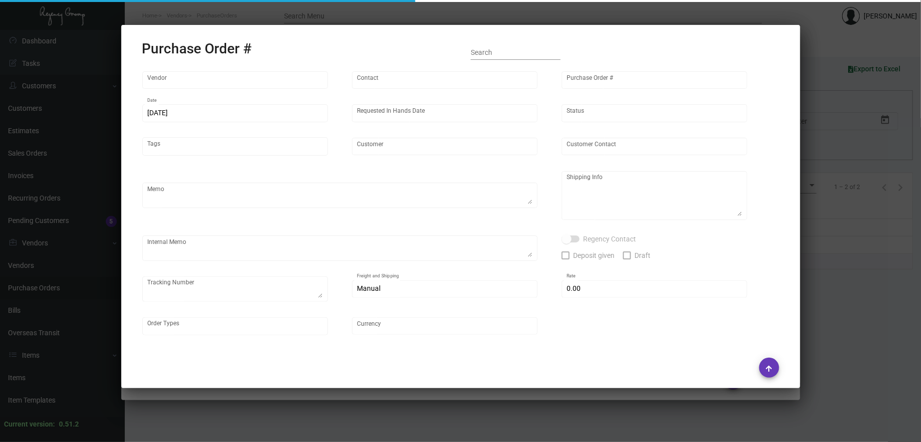
type input "[PERSON_NAME] Envelope Corp."
type input "[PERSON_NAME] MISSING INFO"
type input "89233"
type input "[DATE]"
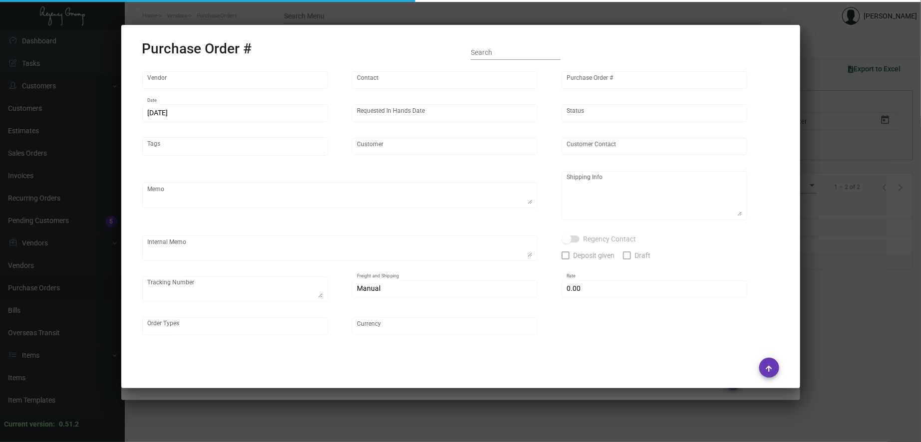
type input "Petit Ermitage"
type input "[PERSON_NAME]"
type textarea "Petit Ermitage [PERSON_NAME] [STREET_ADDRESS][PERSON_NAME]"
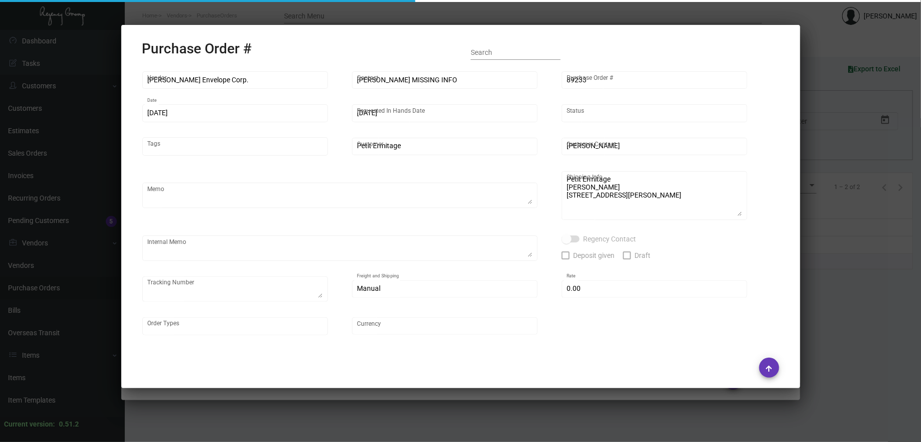
type input "$ 0.00"
type input "United States Dollar $"
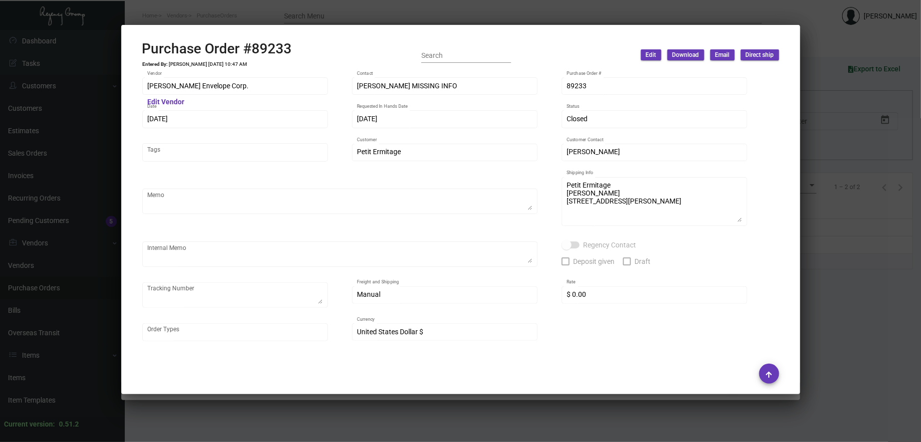
click at [353, 14] on div at bounding box center [460, 221] width 921 height 442
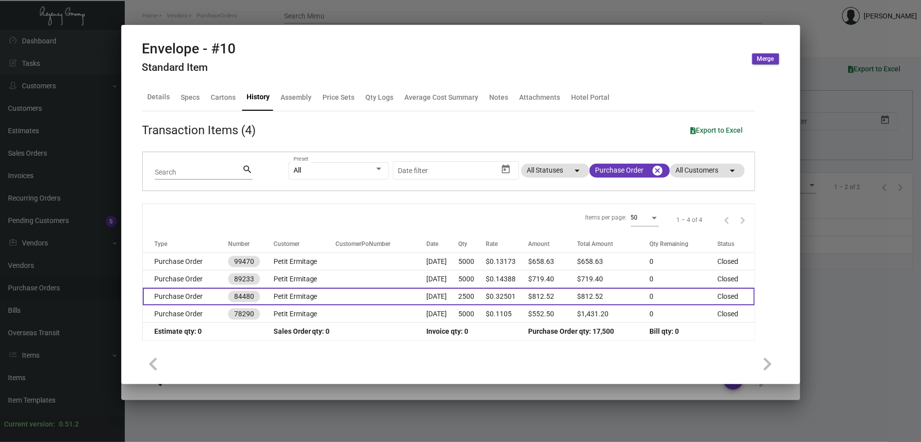
click at [335, 298] on td at bounding box center [380, 296] width 90 height 17
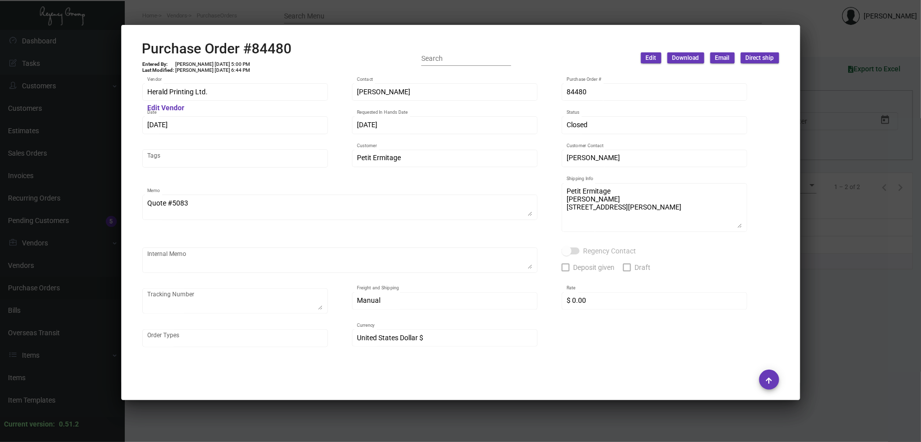
click at [366, 14] on div at bounding box center [460, 221] width 921 height 442
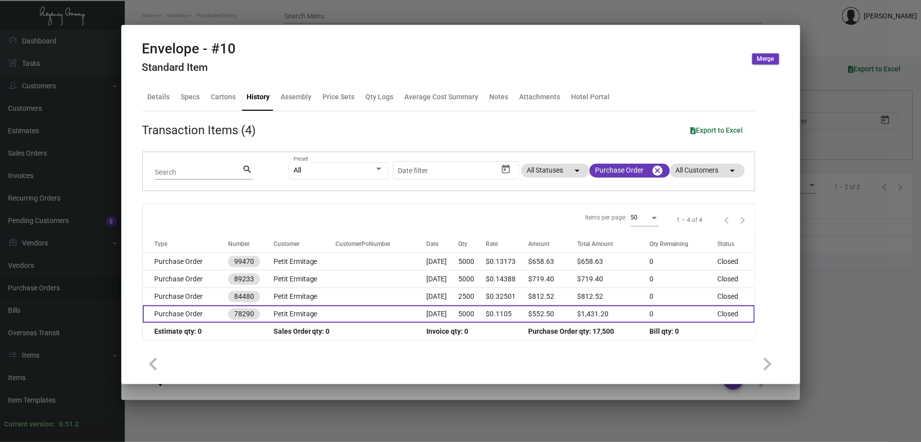
click at [321, 315] on td "Petit Ermitage" at bounding box center [304, 313] width 62 height 17
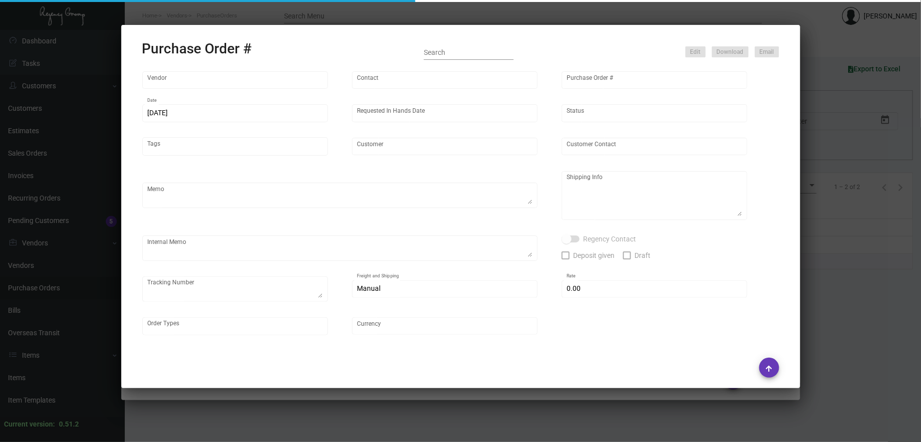
type input "Stik-Withit Printworks / Dupli Envelope"
type input "[PERSON_NAME]"
type input "78290"
type input "[DATE]"
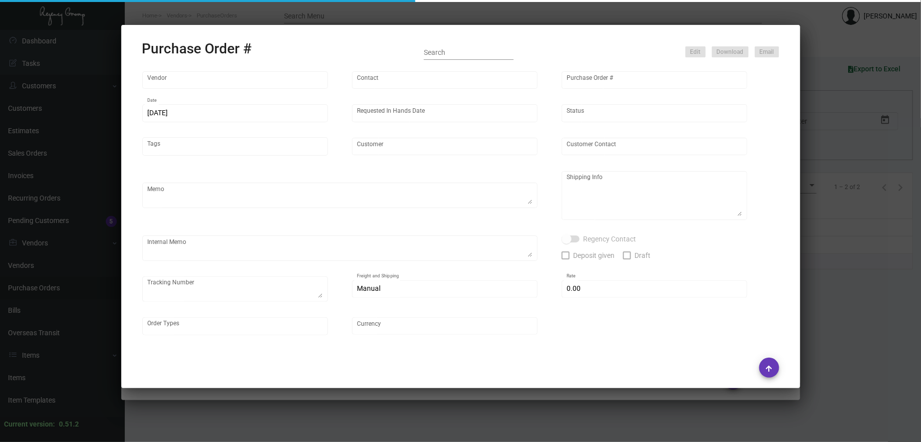
type input "Petit Ermitage"
type textarea "samples of this job to my LA office. BLIND SHIPPING TO CLIENT"
type textarea "Petit Ermitage [PERSON_NAME] [STREET_ADDRESS][PERSON_NAME]"
type input "$ 165.70"
type input "United States Dollar $"
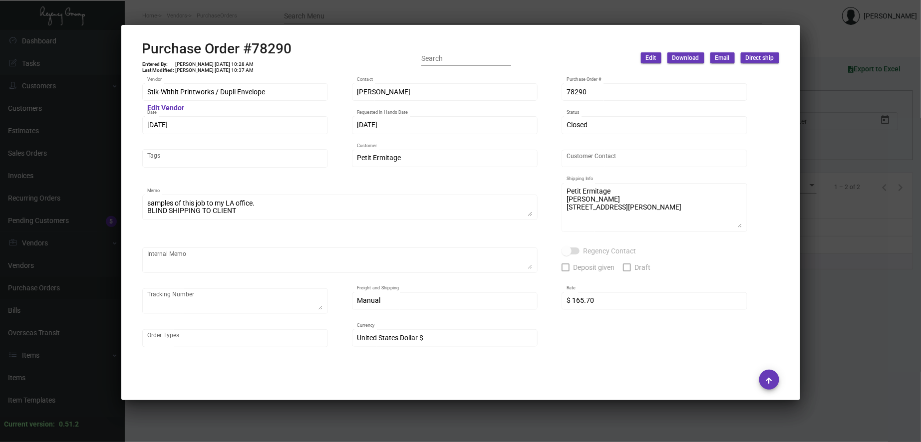
click at [366, 12] on div at bounding box center [460, 221] width 921 height 442
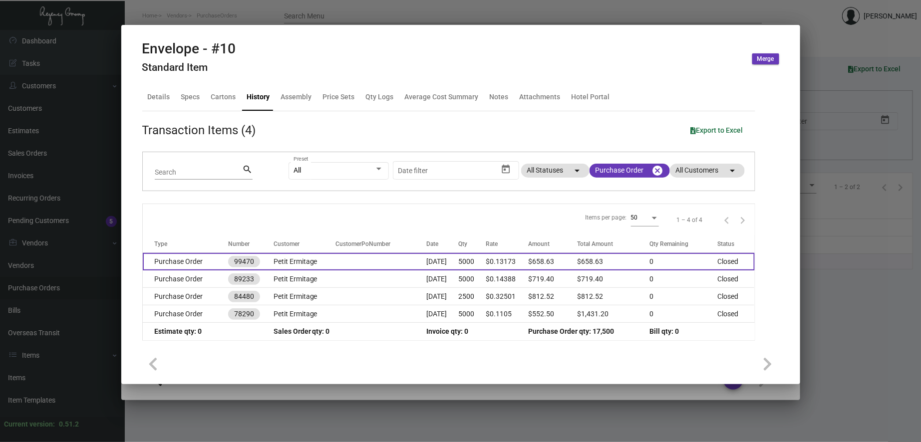
click at [335, 264] on td at bounding box center [380, 261] width 90 height 17
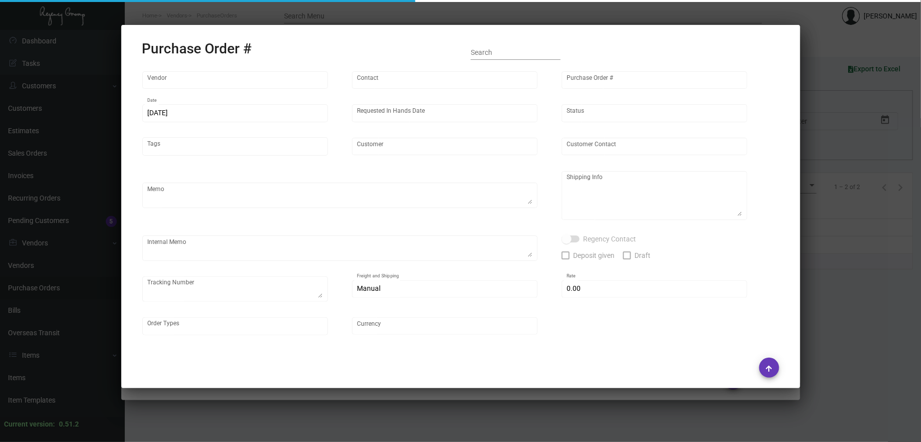
type input "[DOMAIN_NAME]"
type input "Orders -"
type input "99470"
type input "[DATE]"
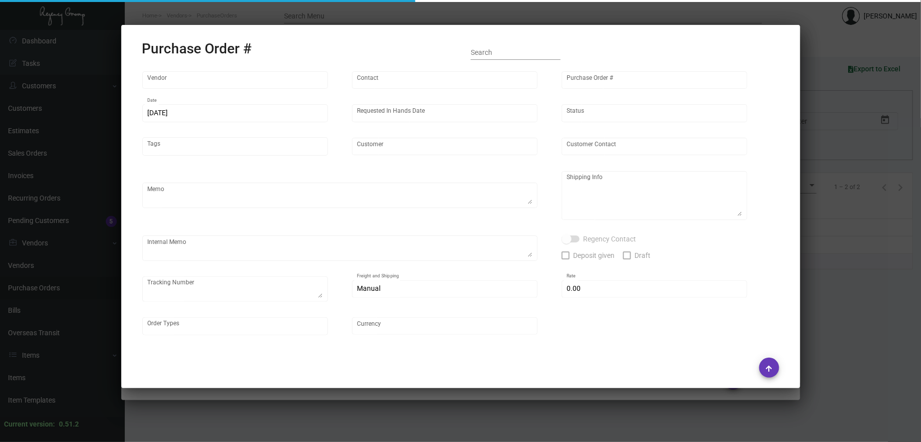
type input "Petit Ermitage"
type input "Front Desk"
type textarea "PLEASE SEND PDF PROOFS TO OUR ART TEAM ; [EMAIL_ADDRESS][DOMAIN_NAME] WITH ME I…"
type textarea "[GEOGRAPHIC_DATA] - Front Desk [STREET_ADDRESS][PERSON_NAME]"
type textarea "1Z5614750388111414 1Z5614750388111405"
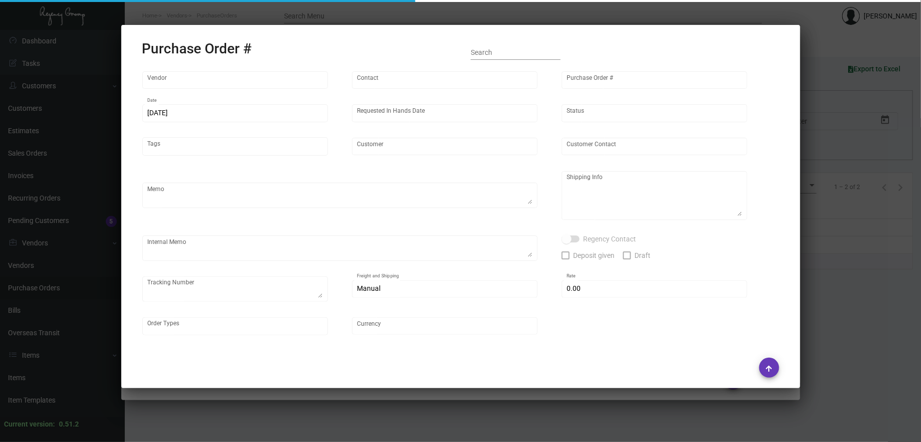
type input "$ 0.00"
type input "United States Dollar $"
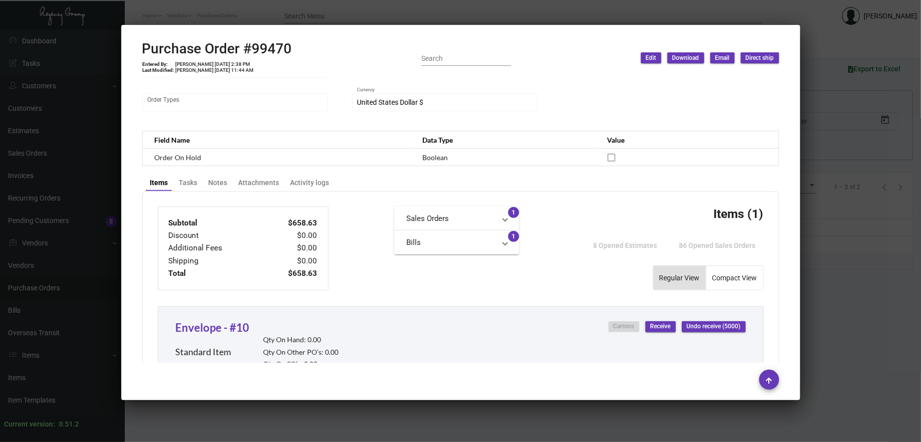
scroll to position [554, 0]
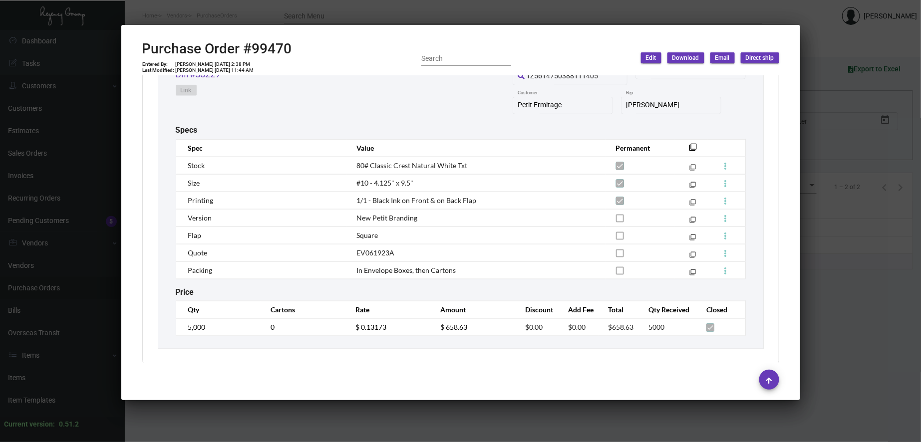
click at [273, 48] on h2 "Purchase Order #99470" at bounding box center [217, 48] width 150 height 17
copy h2 "99470"
click at [883, 435] on div at bounding box center [460, 221] width 921 height 442
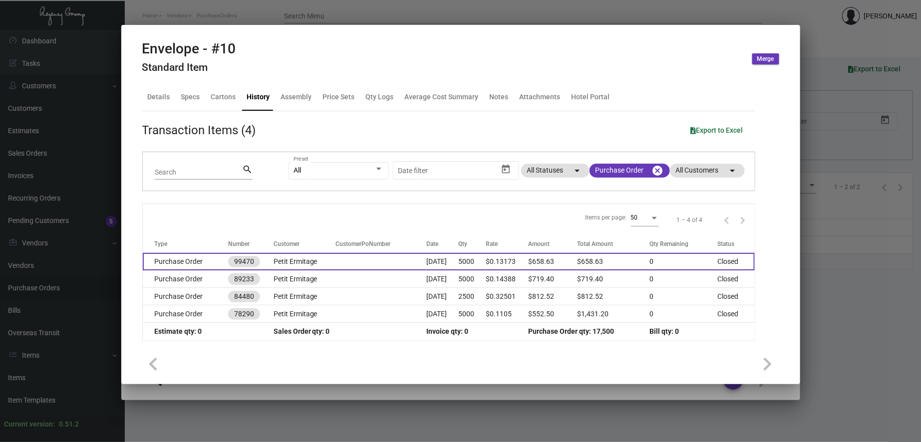
click at [475, 266] on td "5000" at bounding box center [471, 261] width 27 height 17
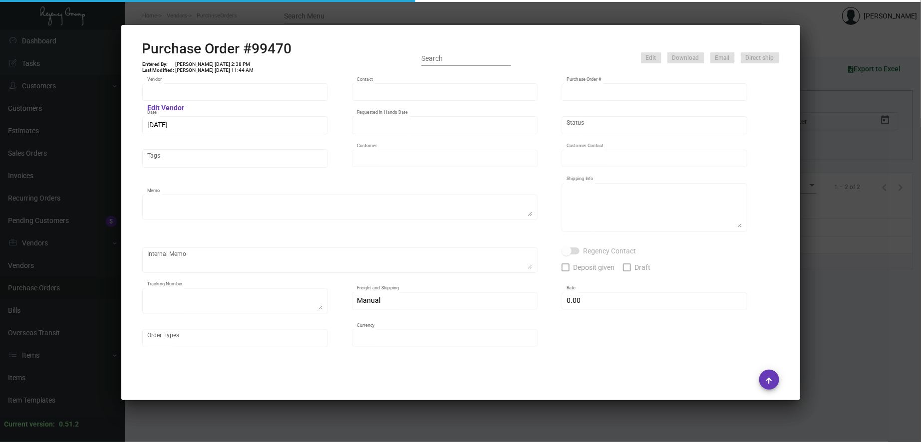
type input "[DOMAIN_NAME]"
type input "Orders -"
type input "99470"
type input "[DATE]"
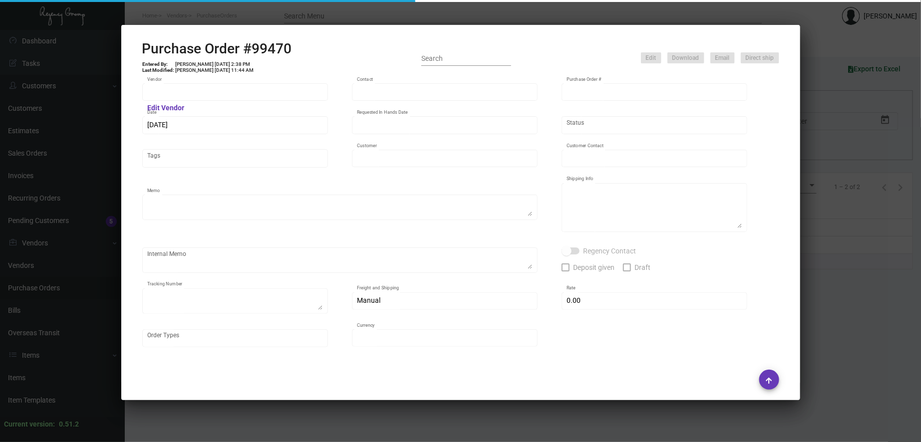
type input "Petit Ermitage"
type input "Front Desk"
type textarea "PLEASE SEND PDF PROOFS TO OUR ART TEAM ; [EMAIL_ADDRESS][DOMAIN_NAME] WITH ME I…"
type textarea "[GEOGRAPHIC_DATA] - Front Desk [STREET_ADDRESS][PERSON_NAME]"
type textarea "1Z5614750388111414 1Z5614750388111405"
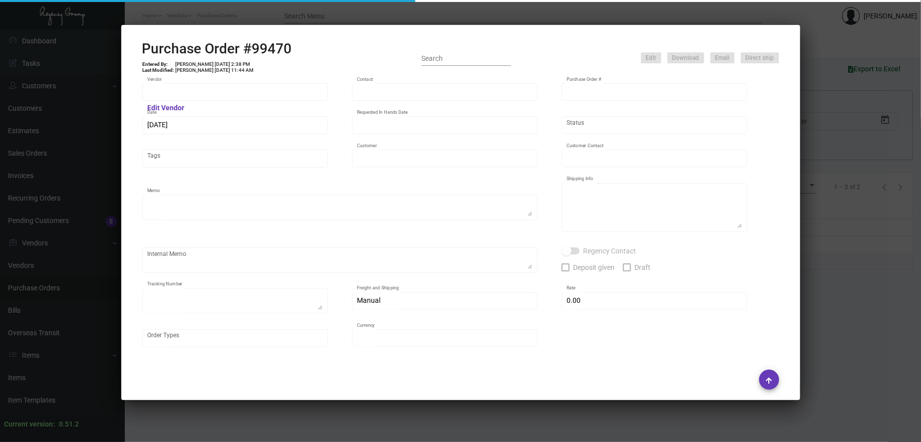
type input "$ 0.00"
type input "United States Dollar $"
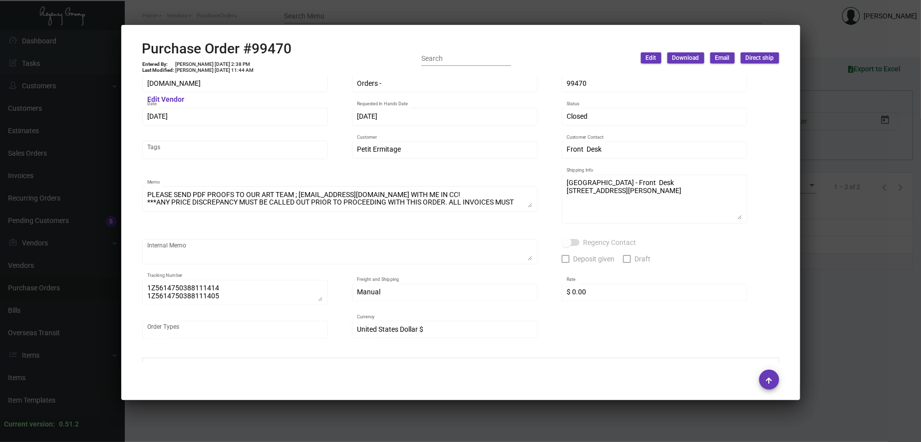
scroll to position [0, 0]
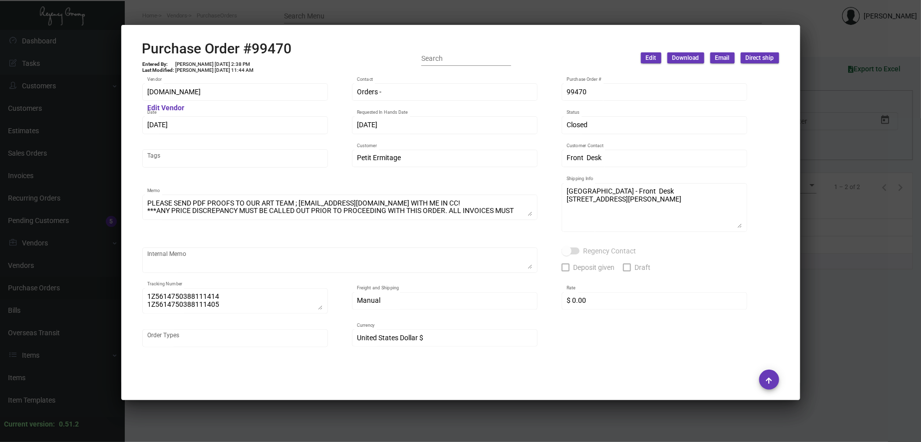
click at [411, 8] on div at bounding box center [460, 221] width 921 height 442
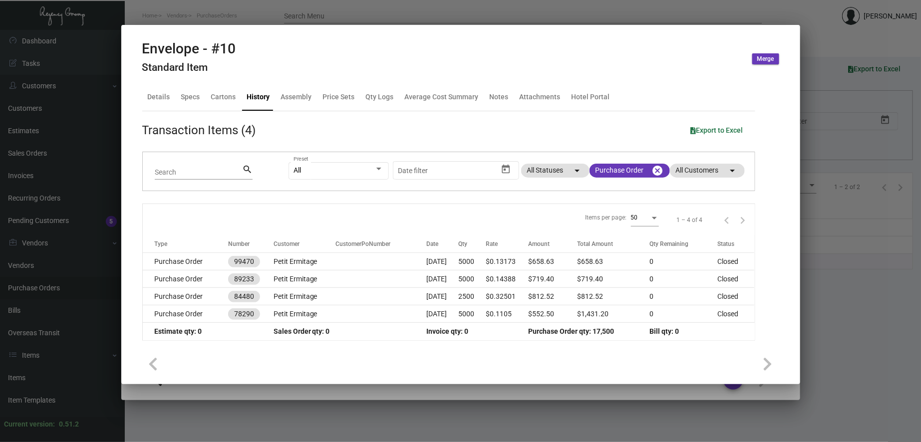
click at [386, 277] on td at bounding box center [380, 278] width 90 height 17
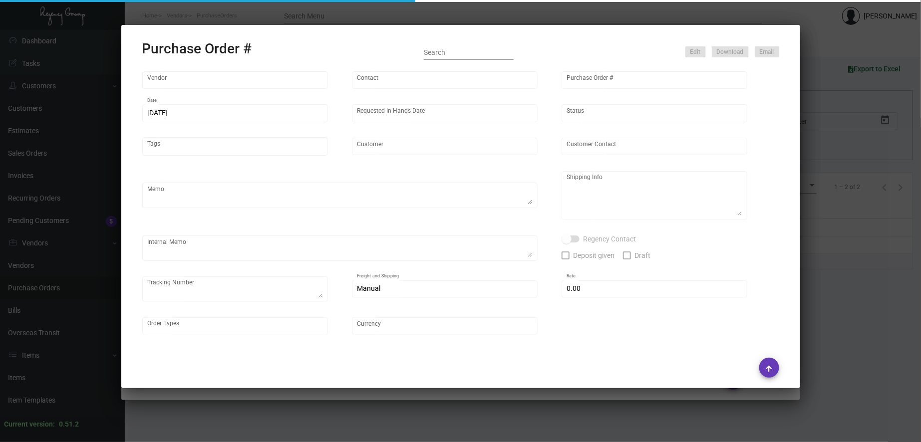
type input "[PERSON_NAME] Envelope Corp."
type input "[PERSON_NAME] MISSING INFO"
type input "89233"
type input "[DATE]"
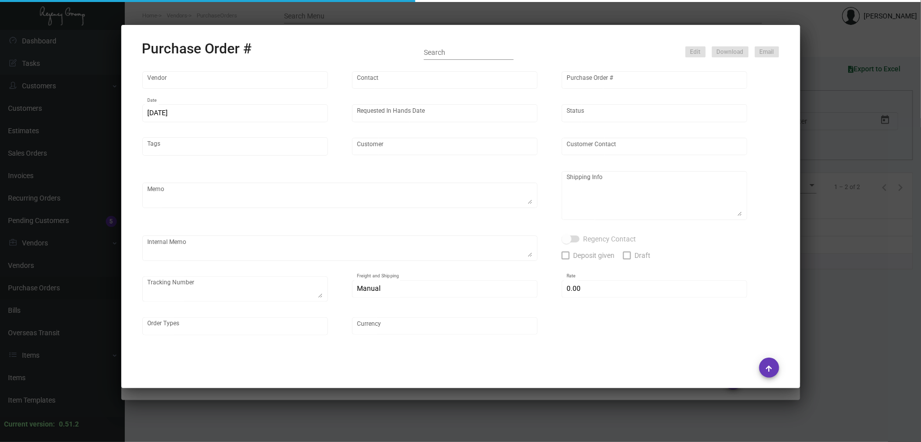
type input "Petit Ermitage"
type input "[PERSON_NAME]"
type textarea "Petit Ermitage [PERSON_NAME] [STREET_ADDRESS][PERSON_NAME]"
type input "$ 0.00"
type input "United States Dollar $"
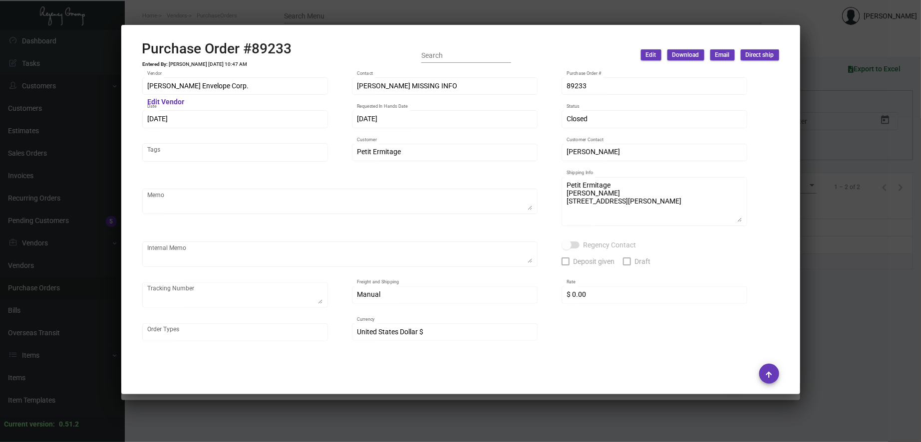
click at [511, 14] on div at bounding box center [460, 221] width 921 height 442
